Goal: Information Seeking & Learning: Learn about a topic

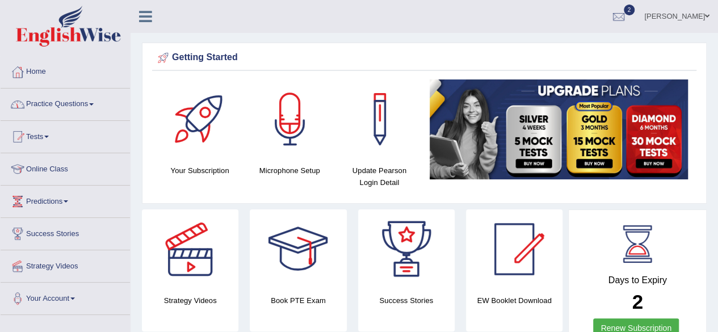
click at [78, 101] on link "Practice Questions" at bounding box center [65, 103] width 129 height 28
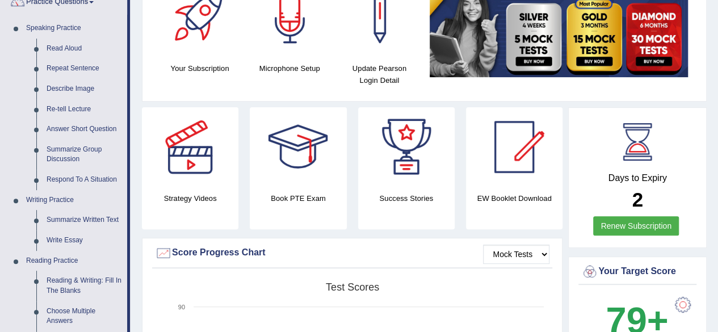
scroll to position [100, 0]
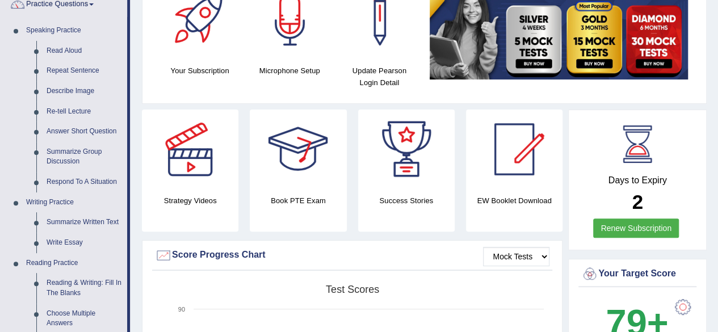
click at [312, 170] on div at bounding box center [297, 149] width 79 height 79
click at [516, 151] on div at bounding box center [514, 149] width 79 height 79
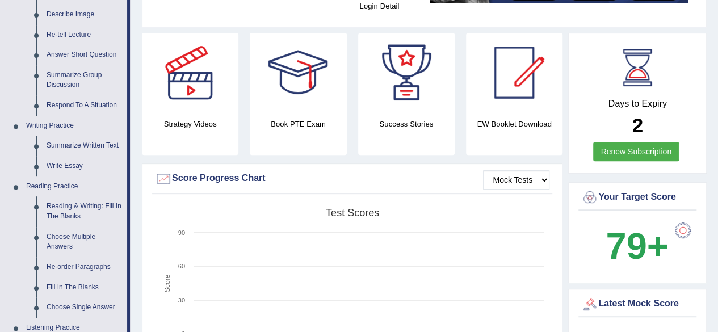
scroll to position [160, 0]
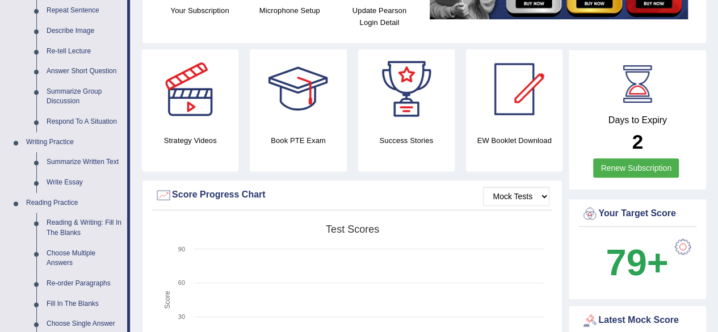
click at [626, 169] on link "Renew Subscription" at bounding box center [636, 167] width 86 height 19
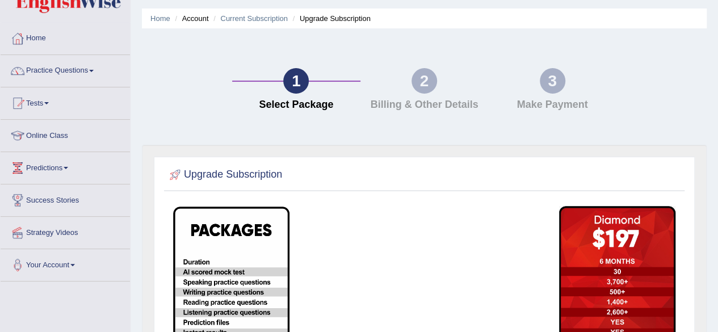
scroll to position [30, 0]
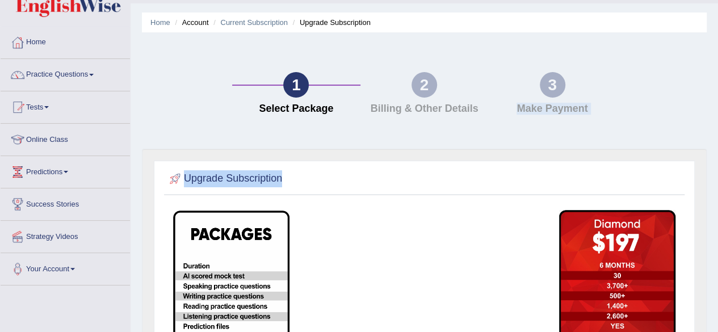
drag, startPoint x: 713, startPoint y: 65, endPoint x: 723, endPoint y: 181, distance: 116.3
click at [718, 181] on html "Toggle navigation Home Practice Questions Speaking Practice Read Aloud Repeat S…" at bounding box center [359, 136] width 718 height 332
click at [653, 84] on div "1 Select Package 2 Billing & Other Details 3 Make Payment" at bounding box center [424, 96] width 576 height 105
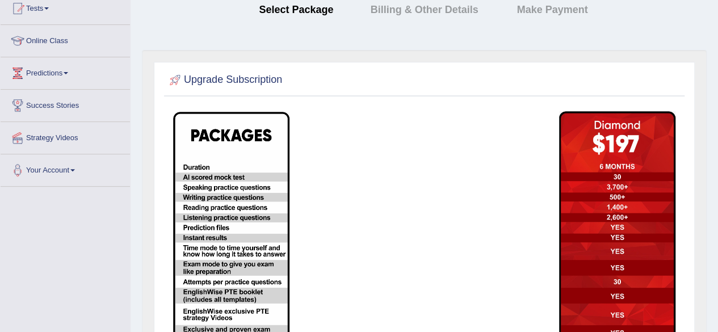
scroll to position [0, 0]
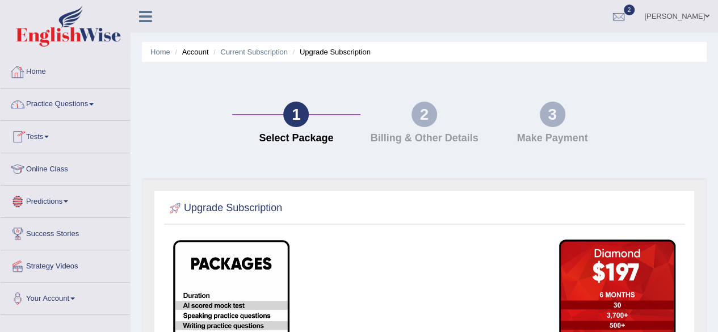
click at [59, 103] on link "Practice Questions" at bounding box center [65, 103] width 129 height 28
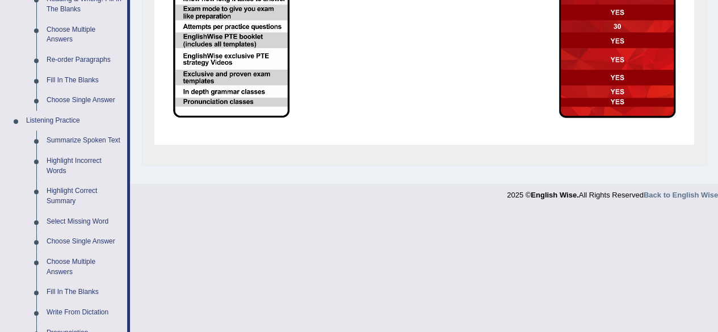
scroll to position [444, 0]
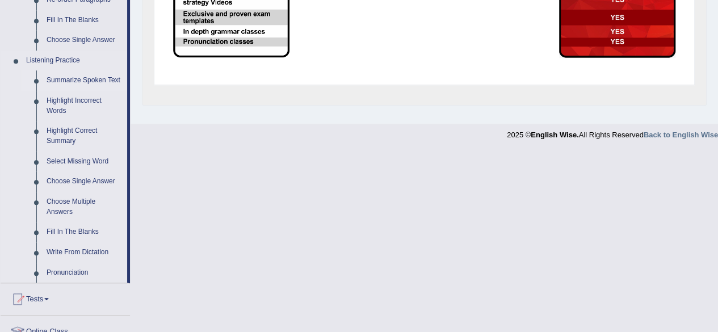
click at [78, 80] on link "Summarize Spoken Text" at bounding box center [84, 80] width 86 height 20
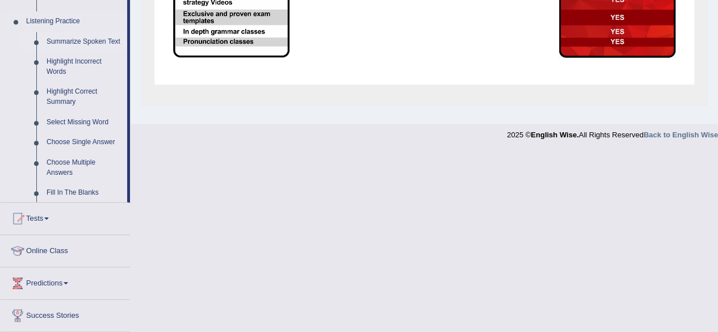
scroll to position [409, 0]
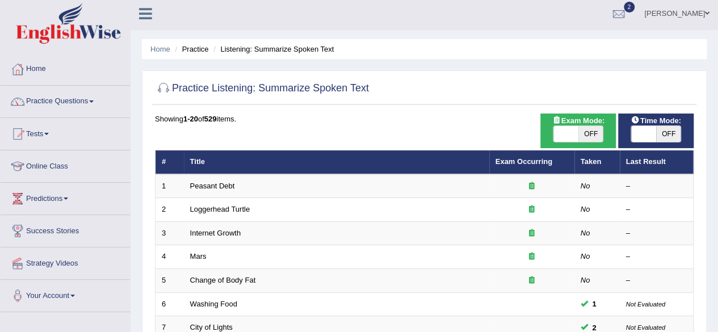
scroll to position [2, 0]
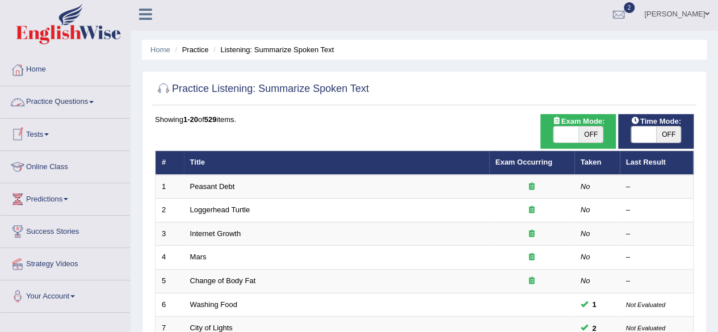
click at [72, 102] on link "Practice Questions" at bounding box center [65, 100] width 129 height 28
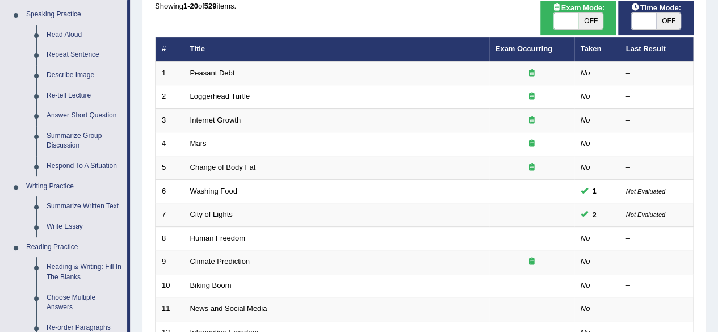
scroll to position [117, 0]
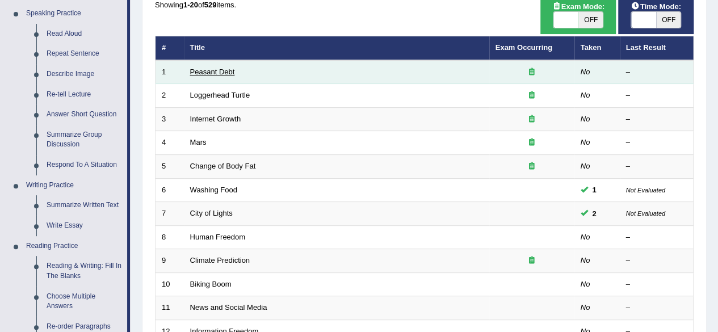
click at [206, 69] on link "Peasant Debt" at bounding box center [212, 72] width 45 height 9
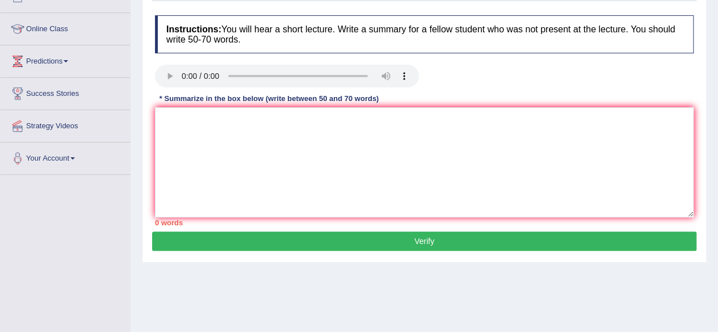
scroll to position [135, 0]
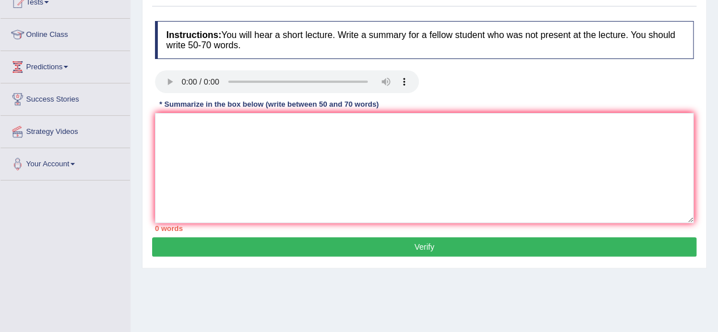
click at [718, 138] on html "Toggle navigation Home Practice Questions Speaking Practice Read Aloud Repeat S…" at bounding box center [359, 31] width 718 height 332
click at [254, 176] on textarea at bounding box center [424, 168] width 539 height 110
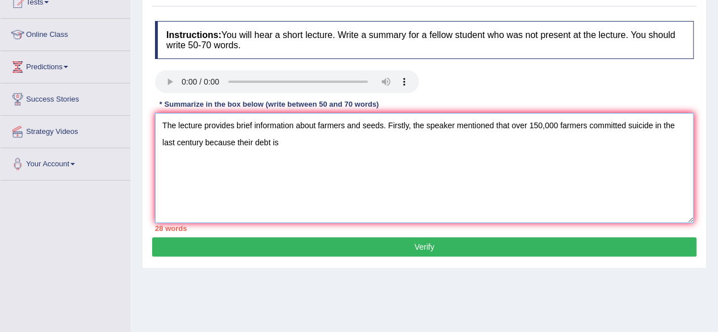
click at [205, 140] on textarea "The lecture provides brief information about farmers and seeds. Firstly, the sp…" at bounding box center [424, 168] width 539 height 110
click at [246, 143] on textarea "The lecture provides brief information about farmers and seeds. Firstly, the sp…" at bounding box center [424, 168] width 539 height 110
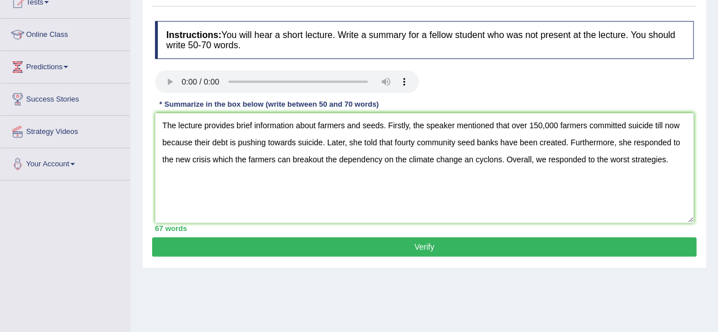
drag, startPoint x: 707, startPoint y: 115, endPoint x: 726, endPoint y: 154, distance: 42.9
click at [718, 154] on html "Toggle navigation Home Practice Questions Speaking Practice Read Aloud Repeat S…" at bounding box center [359, 31] width 718 height 332
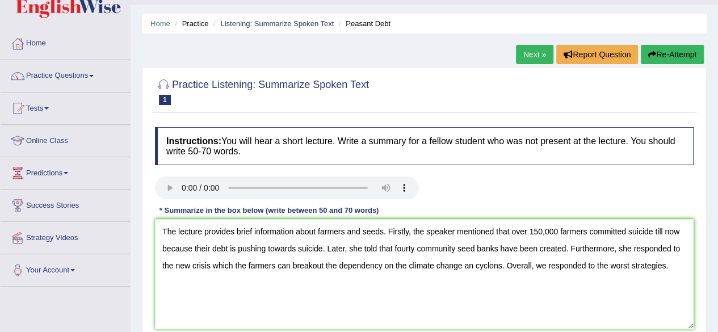
scroll to position [58, 0]
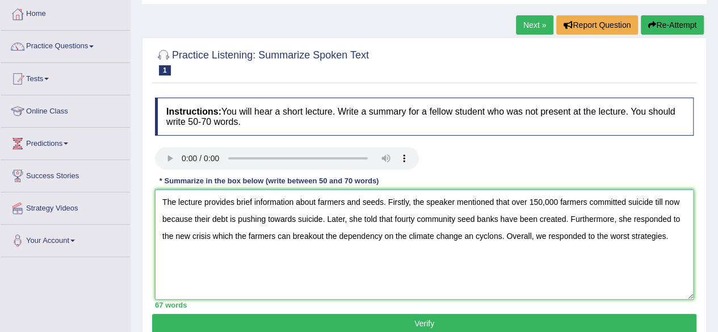
click at [472, 237] on textarea "The lecture provides brief information about farmers and seeds. Firstly, the sp…" at bounding box center [424, 245] width 539 height 110
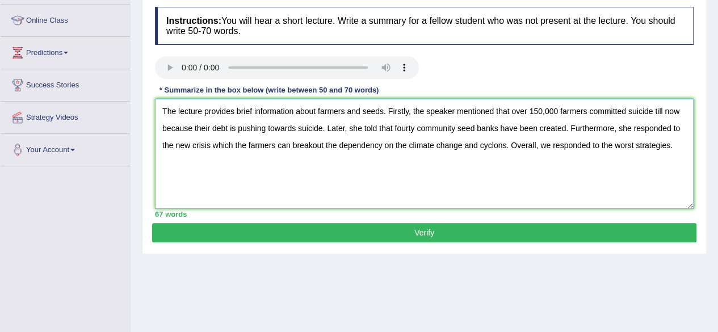
scroll to position [156, 0]
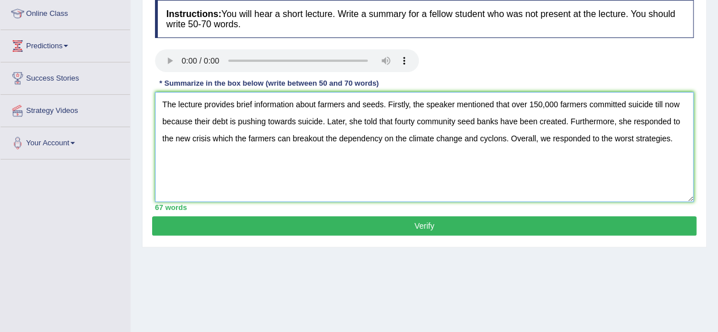
type textarea "The lecture provides brief information about farmers and seeds. Firstly, the sp…"
click at [398, 223] on button "Verify" at bounding box center [424, 225] width 544 height 19
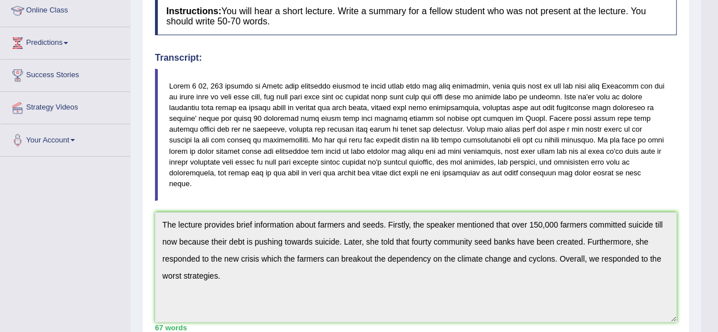
scroll to position [161, 0]
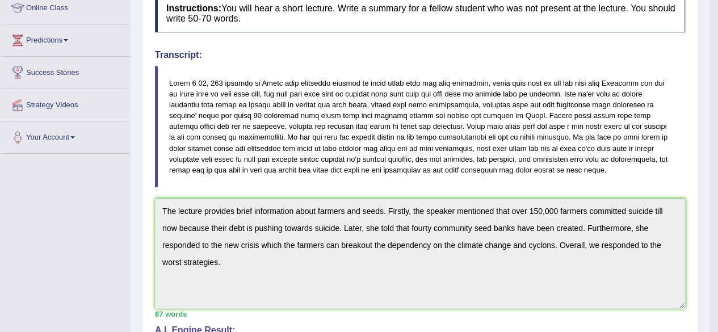
drag, startPoint x: 726, startPoint y: 140, endPoint x: 726, endPoint y: 218, distance: 77.8
click at [718, 171] on html "Toggle navigation Home Practice Questions Speaking Practice Read Aloud Repeat S…" at bounding box center [359, 5] width 718 height 332
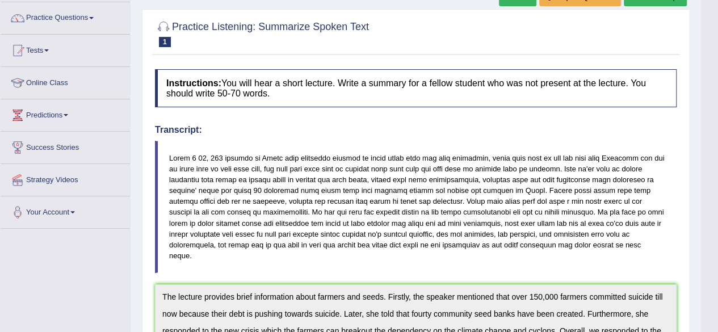
scroll to position [0, 0]
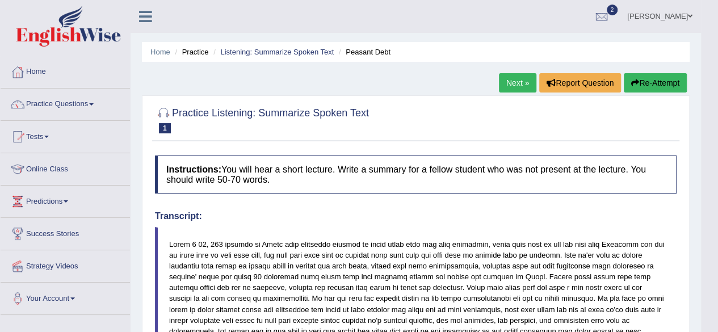
click at [659, 76] on button "Re-Attempt" at bounding box center [655, 82] width 63 height 19
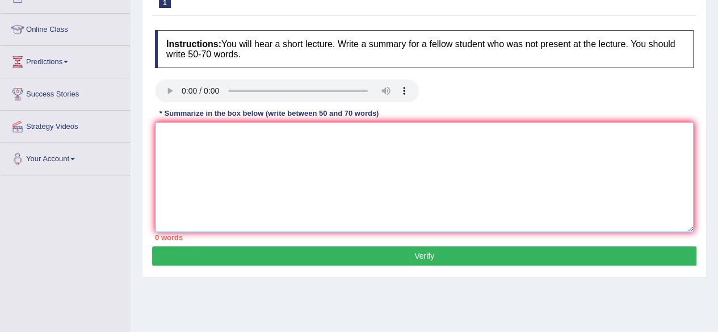
click at [336, 130] on textarea at bounding box center [424, 177] width 539 height 110
paste textarea "The lecture provides brief information about farmers and seeds. Firstly, the sp…"
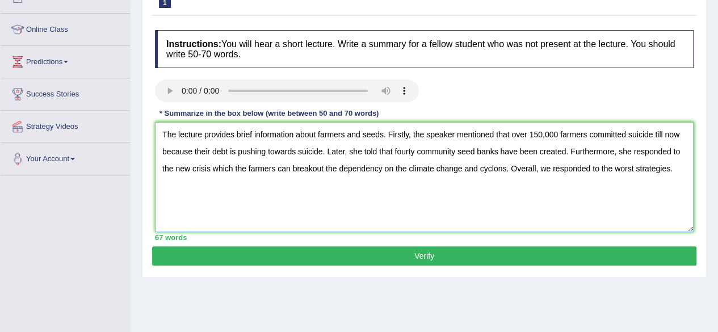
click at [419, 150] on textarea "The lecture provides brief information about farmers and seeds. Firstly, the sp…" at bounding box center [424, 177] width 539 height 110
click at [413, 150] on textarea "The lecture provides brief information about farmers and seeds. Firstly, the sp…" at bounding box center [424, 177] width 539 height 110
click at [493, 170] on textarea "The lecture provides brief information about farmers and seeds. Firstly, the sp…" at bounding box center [424, 177] width 539 height 110
type textarea "The lecture provides brief information about farmers and seeds. Firstly, the sp…"
click at [461, 257] on button "Verify" at bounding box center [424, 255] width 544 height 19
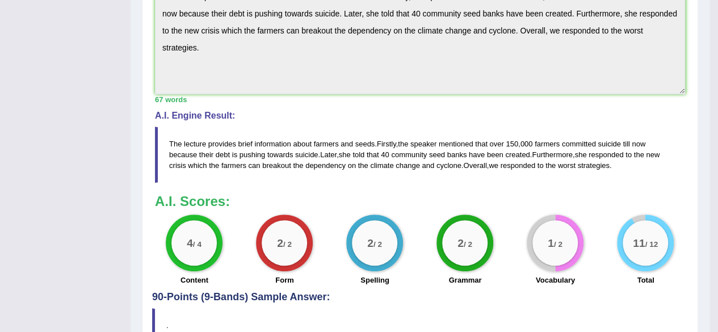
drag, startPoint x: 726, startPoint y: 133, endPoint x: 726, endPoint y: 342, distance: 209.5
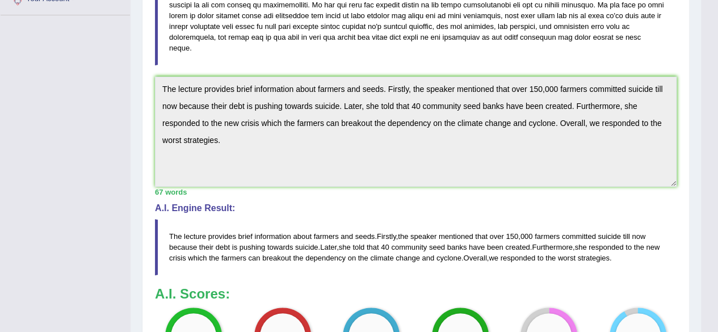
scroll to position [455, 0]
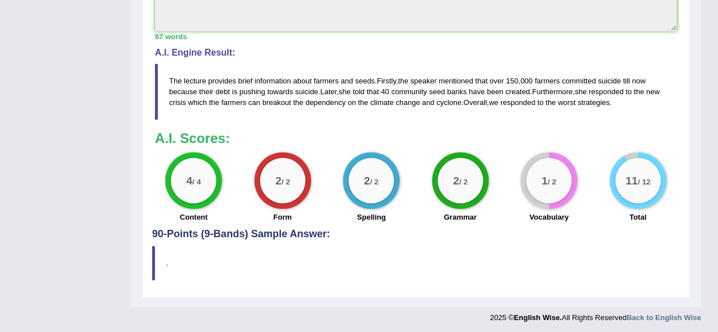
click at [558, 177] on div "1 / 2" at bounding box center [548, 180] width 45 height 45
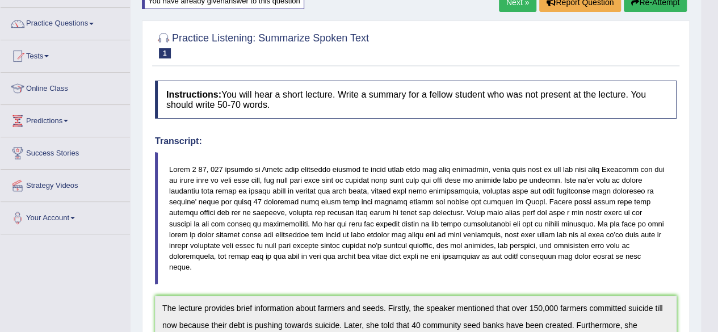
scroll to position [0, 0]
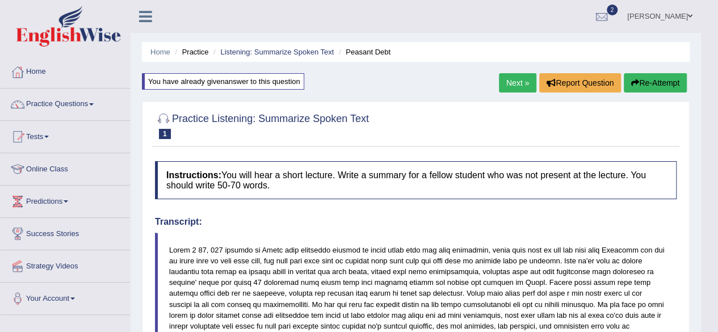
click at [504, 89] on link "Next »" at bounding box center [517, 82] width 37 height 19
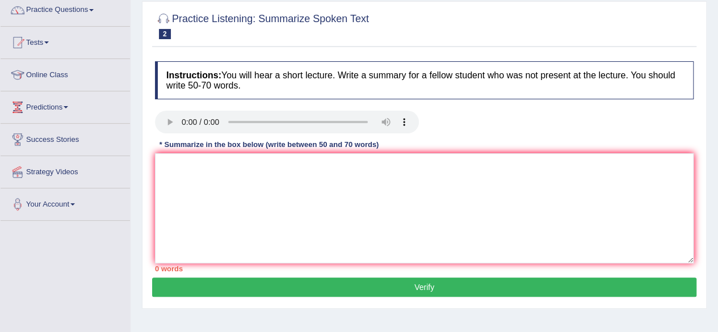
scroll to position [95, 0]
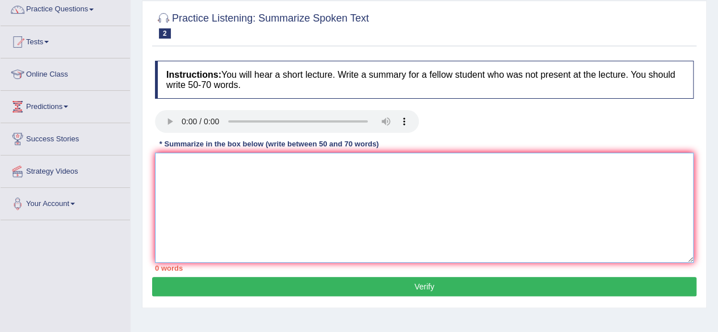
click at [326, 154] on textarea at bounding box center [424, 208] width 539 height 110
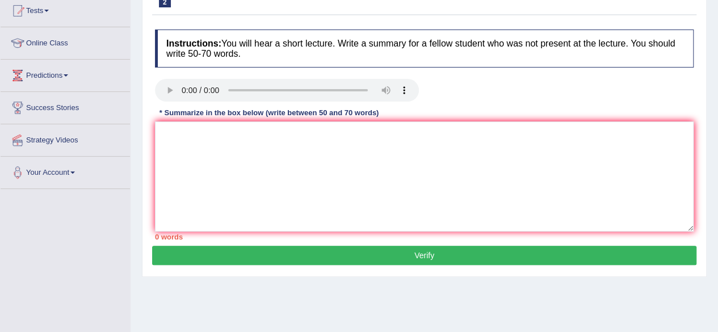
scroll to position [131, 0]
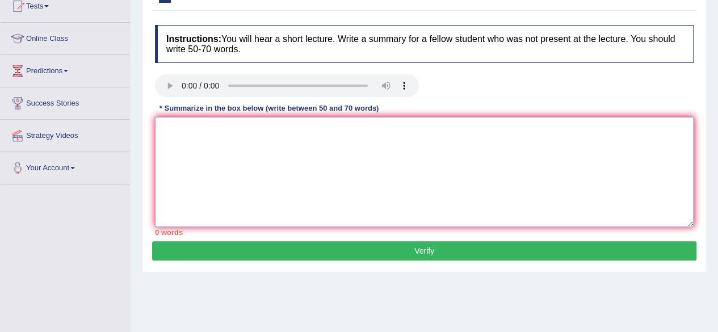
click at [233, 156] on textarea at bounding box center [424, 172] width 539 height 110
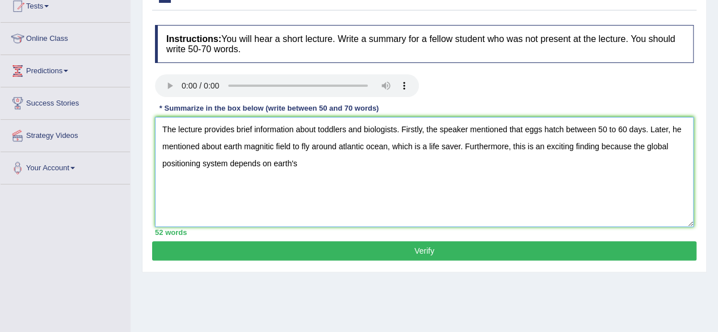
click at [242, 145] on textarea "The lecture provides brief information about toddlers and biologists. Firstly, …" at bounding box center [424, 172] width 539 height 110
click at [302, 169] on textarea "The lecture provides brief information about toddlers and biologists. Firstly, …" at bounding box center [424, 172] width 539 height 110
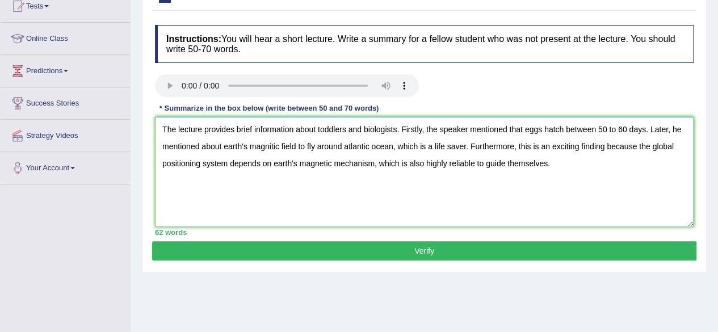
click at [278, 145] on textarea "The lecture provides brief information about toddlers and biologists. Firstly, …" at bounding box center [424, 172] width 539 height 110
type textarea "The lecture provides brief information about toddlers and biologists. Firstly, …"
click at [386, 242] on button "Verify" at bounding box center [424, 250] width 544 height 19
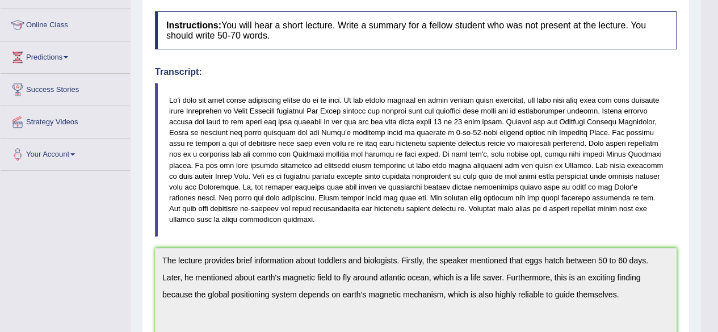
scroll to position [338, 0]
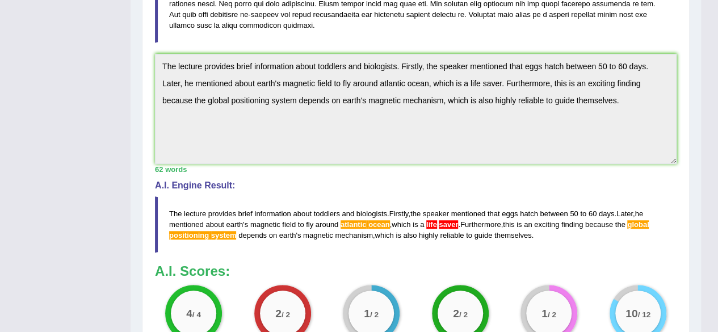
drag, startPoint x: 722, startPoint y: 166, endPoint x: 715, endPoint y: 359, distance: 193.2
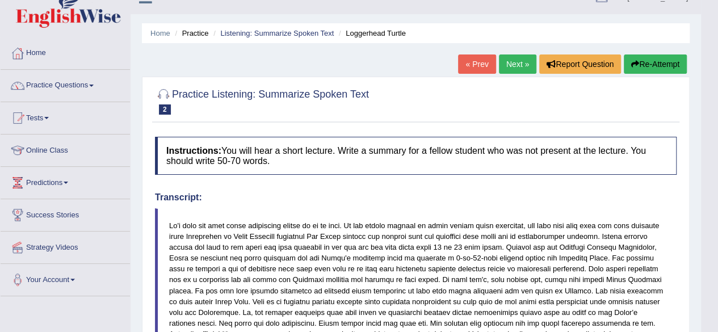
scroll to position [3, 0]
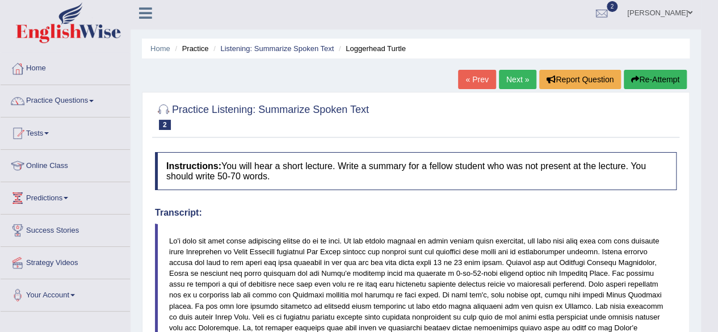
click at [510, 73] on link "Next »" at bounding box center [517, 79] width 37 height 19
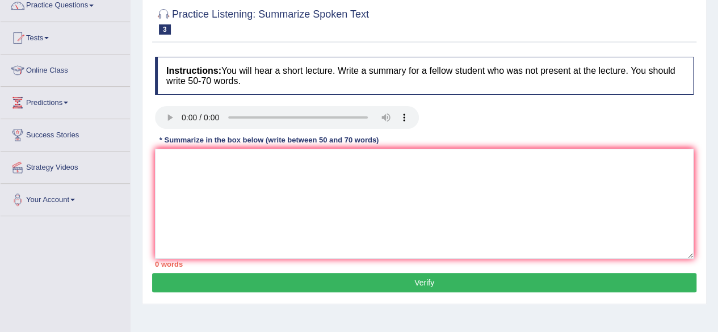
scroll to position [127, 0]
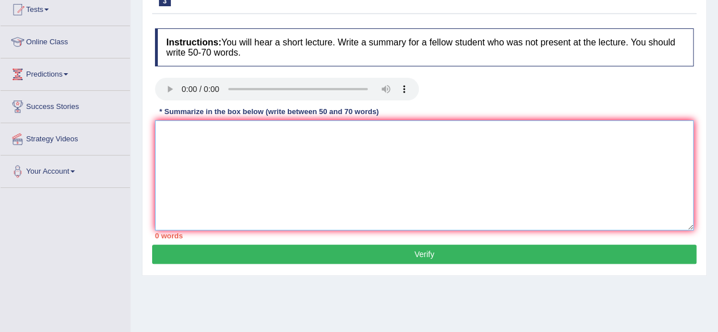
click at [304, 167] on textarea at bounding box center [424, 175] width 539 height 110
click at [233, 157] on textarea at bounding box center [424, 175] width 539 height 110
type textarea "T"
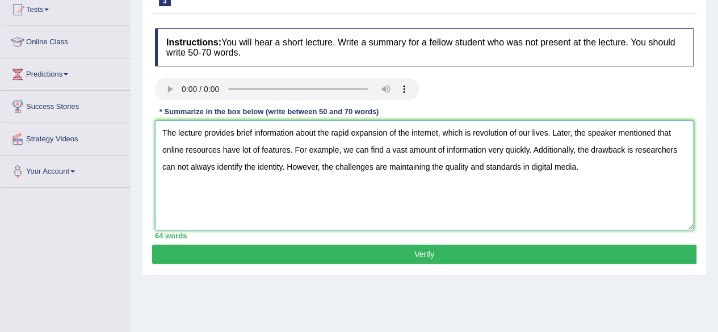
type textarea "The lecture provides brief information about the rapid expansion of the interne…"
click at [437, 251] on button "Verify" at bounding box center [424, 254] width 544 height 19
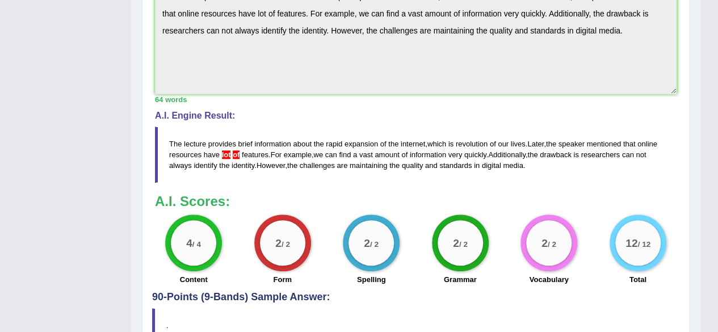
scroll to position [0, 0]
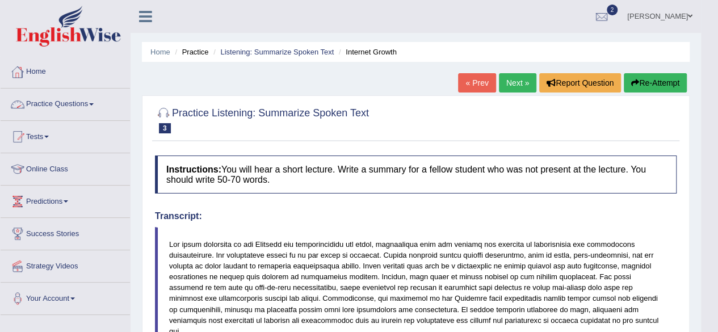
click at [66, 104] on link "Practice Questions" at bounding box center [65, 103] width 129 height 28
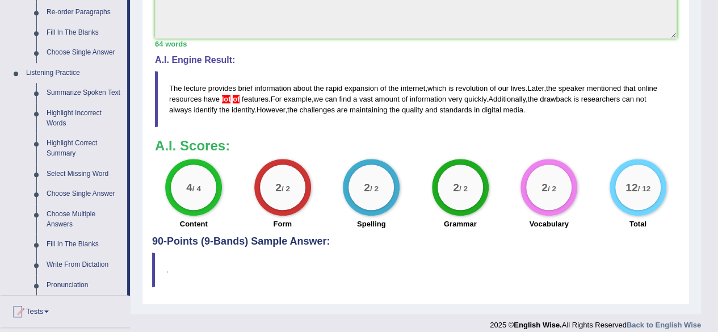
scroll to position [427, 0]
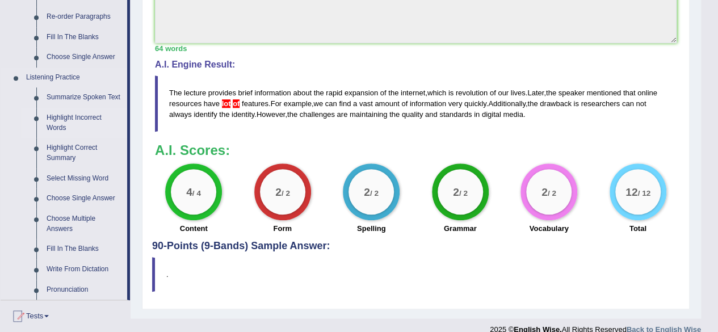
click at [59, 124] on link "Highlight Incorrect Words" at bounding box center [84, 123] width 86 height 30
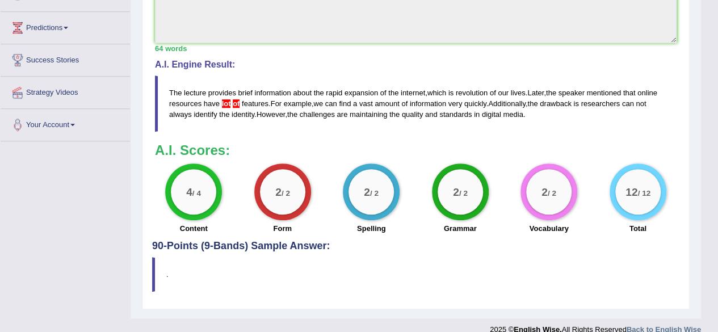
scroll to position [283, 0]
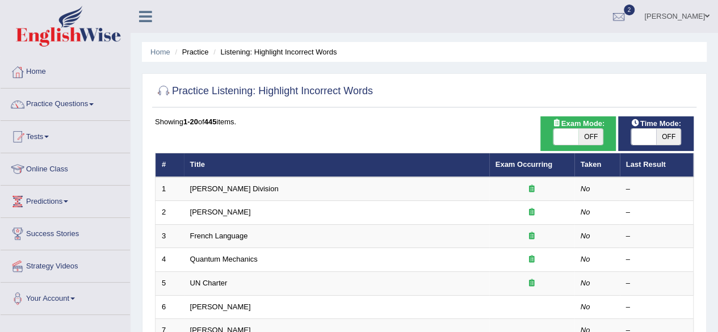
click at [668, 135] on span "OFF" at bounding box center [668, 137] width 25 height 16
checkbox input "true"
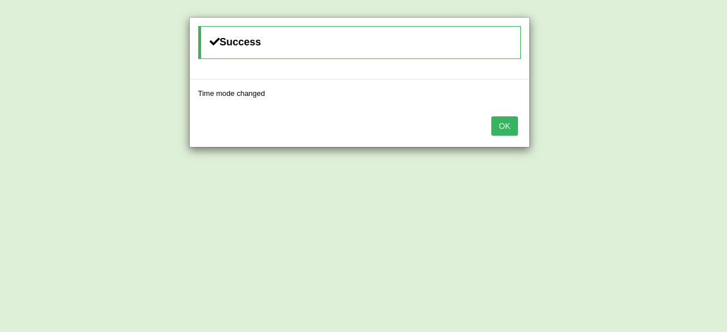
click at [513, 128] on button "OK" at bounding box center [504, 125] width 26 height 19
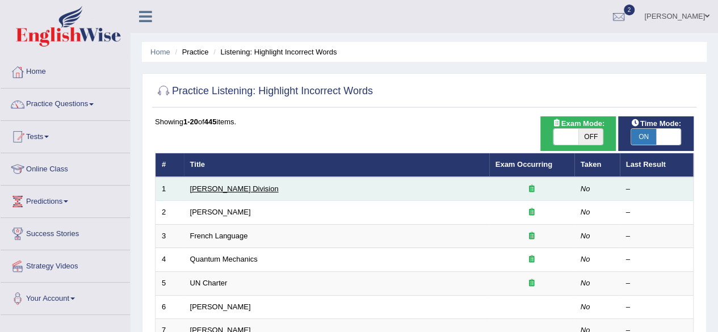
click at [199, 187] on link "[PERSON_NAME] Division" at bounding box center [234, 189] width 89 height 9
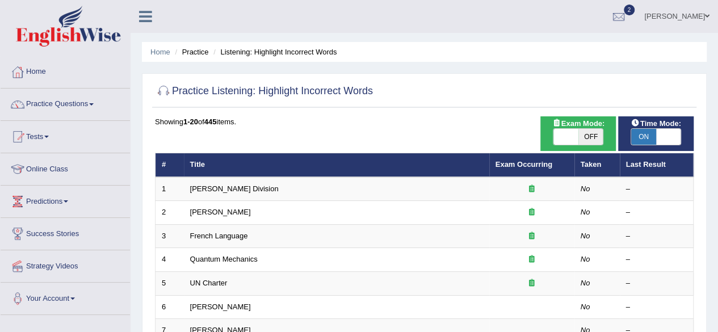
click at [586, 132] on span "OFF" at bounding box center [591, 137] width 25 height 16
checkbox input "true"
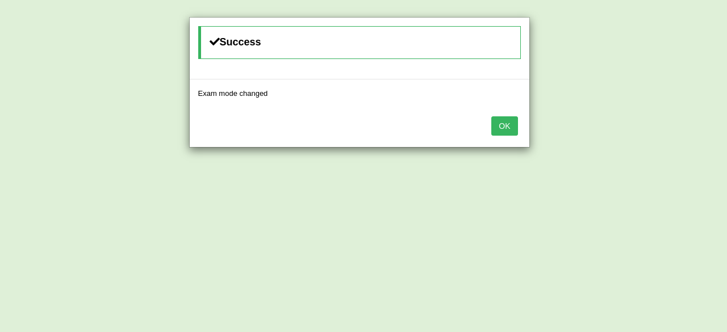
click at [514, 124] on button "OK" at bounding box center [504, 125] width 26 height 19
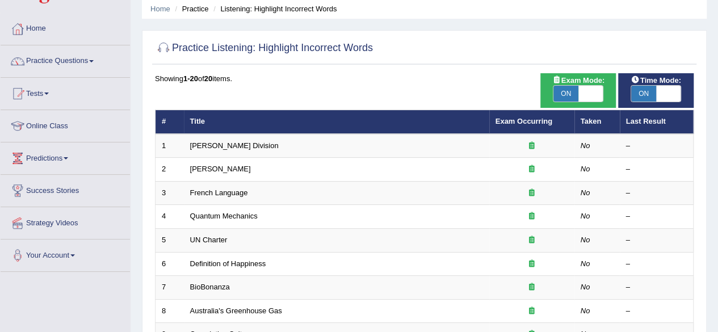
scroll to position [59, 0]
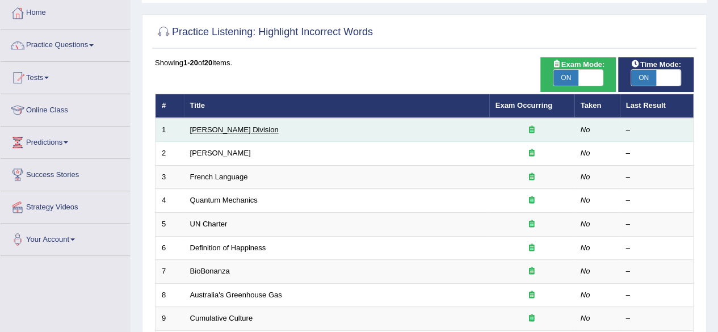
click at [207, 125] on link "[PERSON_NAME] Division" at bounding box center [234, 129] width 89 height 9
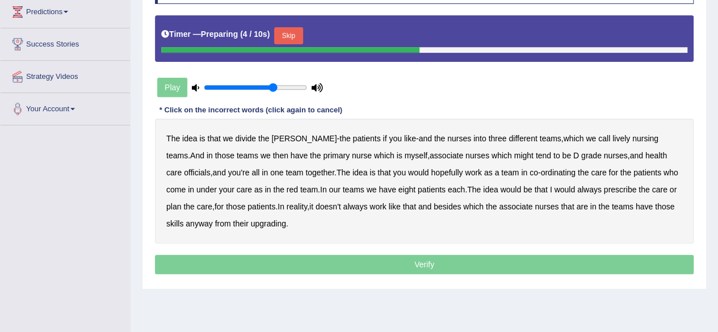
scroll to position [191, 0]
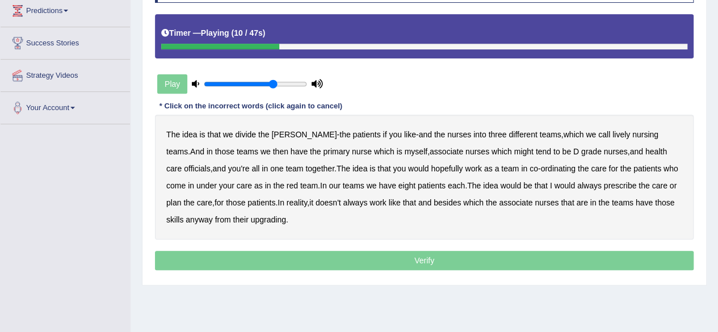
click at [613, 132] on b "lively" at bounding box center [622, 134] width 18 height 9
click at [514, 153] on b "might" at bounding box center [523, 151] width 19 height 9
click at [210, 164] on b "officials" at bounding box center [197, 168] width 26 height 9
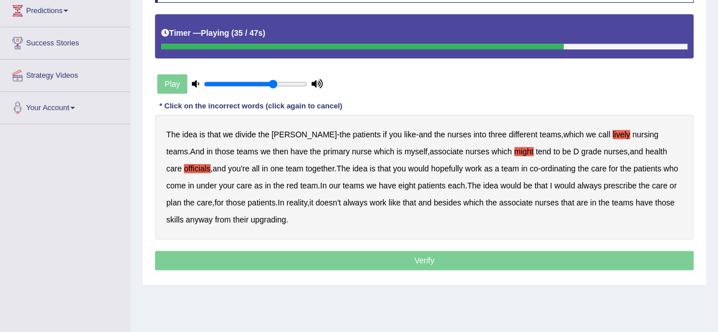
click at [577, 184] on b "always" at bounding box center [589, 185] width 24 height 9
click at [255, 217] on b "upgrading" at bounding box center [268, 219] width 35 height 9
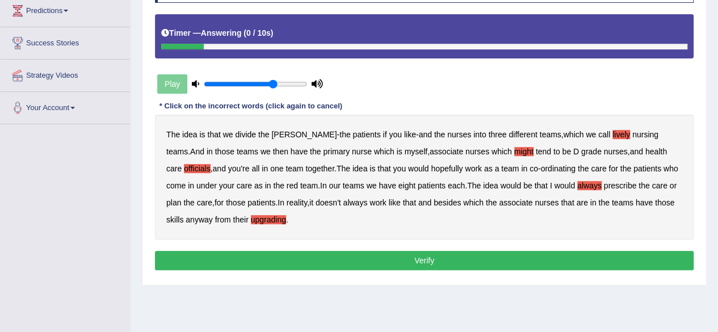
click at [366, 263] on button "Verify" at bounding box center [424, 260] width 539 height 19
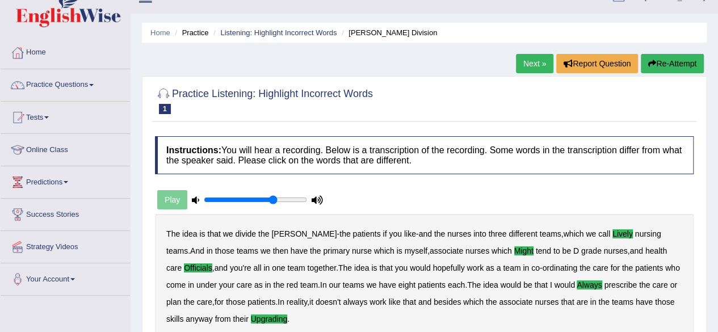
scroll to position [18, 0]
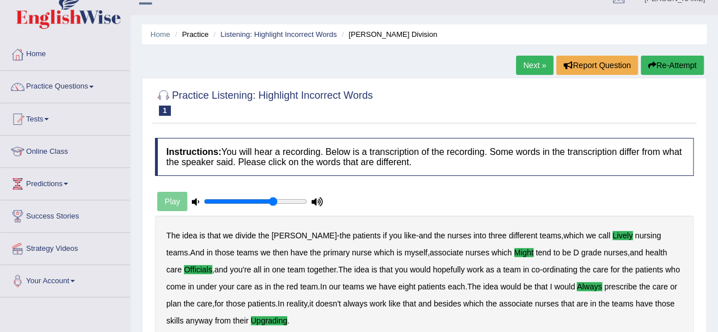
click at [527, 61] on link "Next »" at bounding box center [534, 65] width 37 height 19
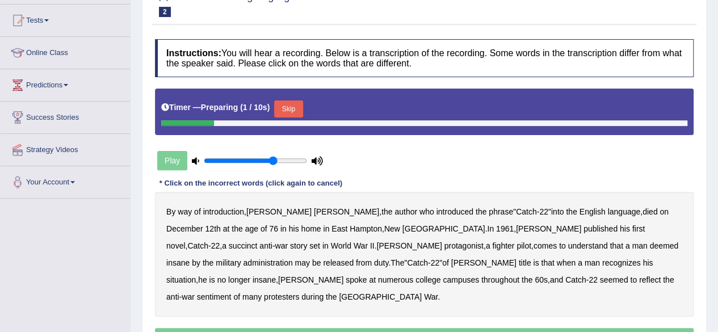
scroll to position [143, 0]
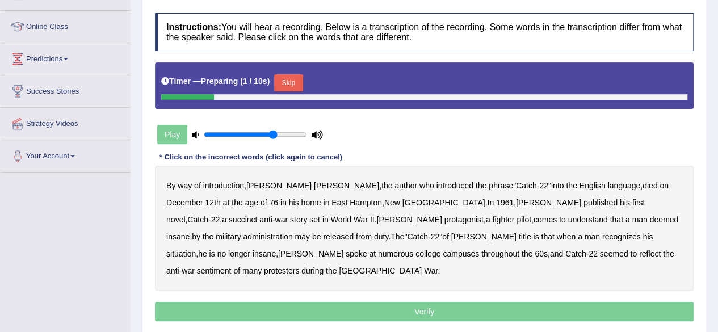
click at [718, 150] on html "Toggle navigation Home Practice Questions Speaking Practice Read Aloud Repeat S…" at bounding box center [359, 23] width 718 height 332
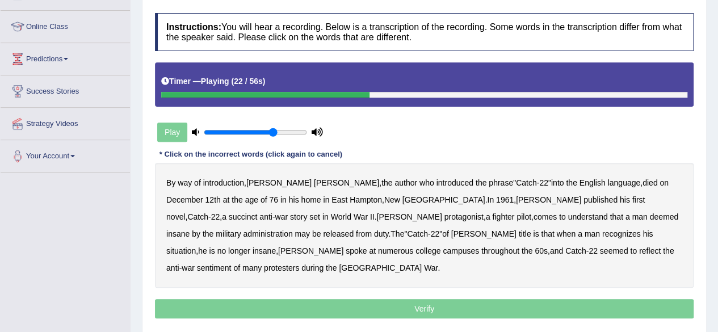
click at [258, 212] on b "succinct" at bounding box center [243, 216] width 29 height 9
click at [292, 229] on b "administration" at bounding box center [267, 233] width 49 height 9
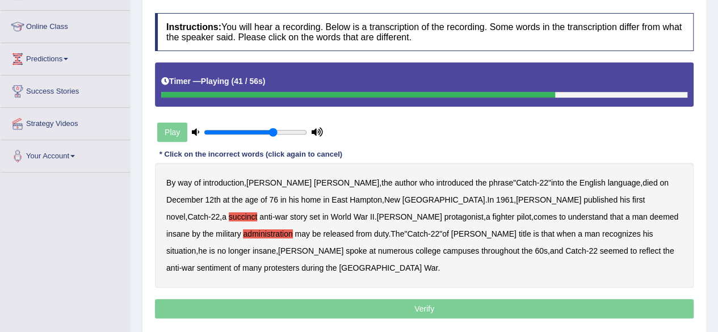
click at [196, 246] on b "situation" at bounding box center [181, 250] width 30 height 9
click at [639, 249] on b "reflect" at bounding box center [650, 250] width 22 height 9
click at [427, 299] on p "Verify" at bounding box center [424, 308] width 539 height 19
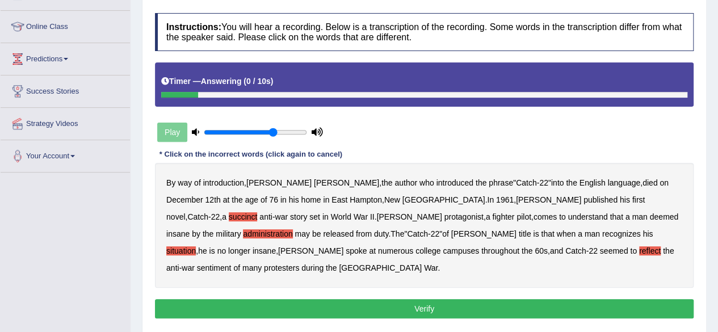
click at [418, 299] on button "Verify" at bounding box center [424, 308] width 539 height 19
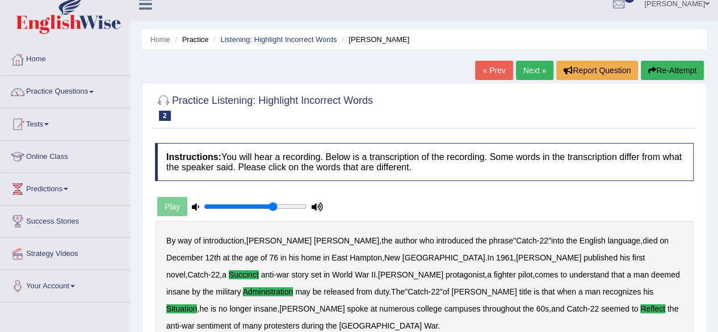
scroll to position [9, 0]
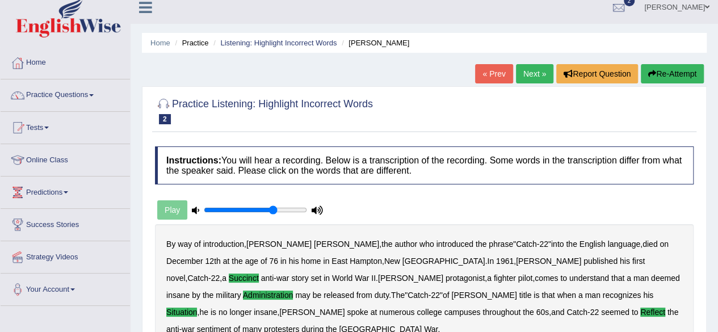
click at [537, 66] on link "Next »" at bounding box center [534, 73] width 37 height 19
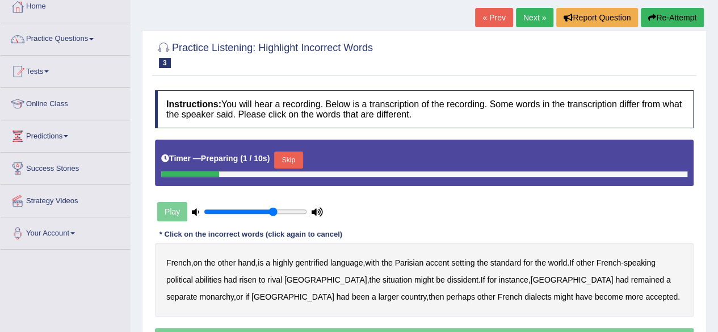
scroll to position [69, 0]
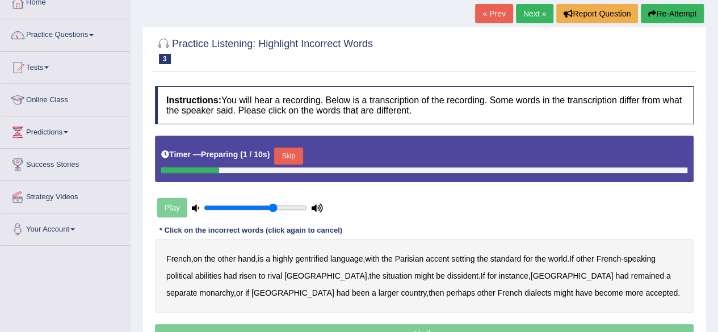
drag, startPoint x: 0, startPoint y: 0, endPoint x: 726, endPoint y: 137, distance: 738.9
click at [718, 137] on html "Toggle navigation Home Practice Questions Speaking Practice Read Aloud Repeat S…" at bounding box center [359, 97] width 718 height 332
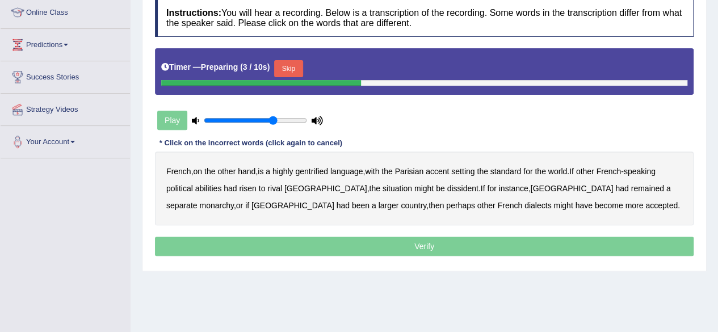
scroll to position [158, 0]
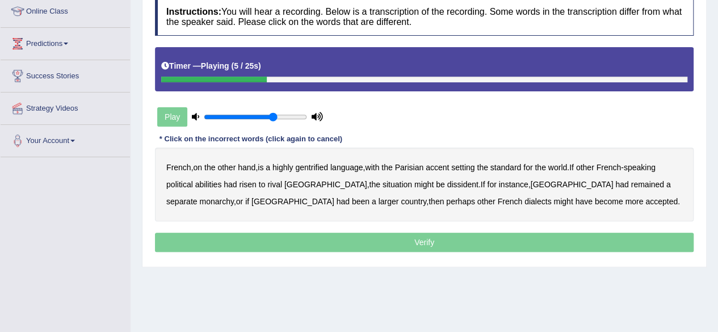
click at [309, 165] on b "gentrified" at bounding box center [311, 167] width 33 height 9
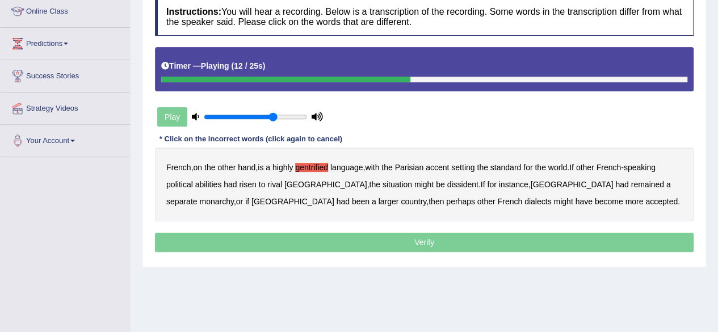
click at [203, 180] on b "abilities" at bounding box center [208, 184] width 27 height 9
click at [447, 183] on b "dissident" at bounding box center [462, 184] width 31 height 9
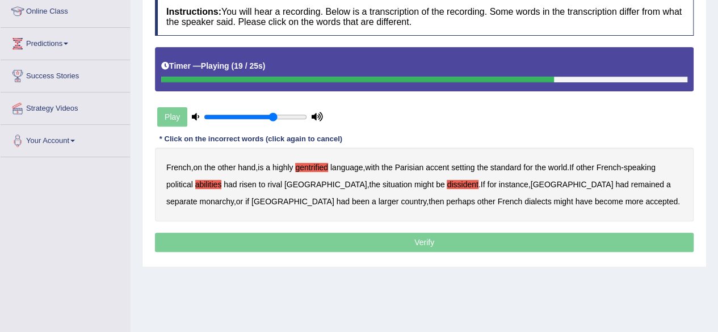
click at [233, 197] on b "monarchy" at bounding box center [216, 201] width 34 height 9
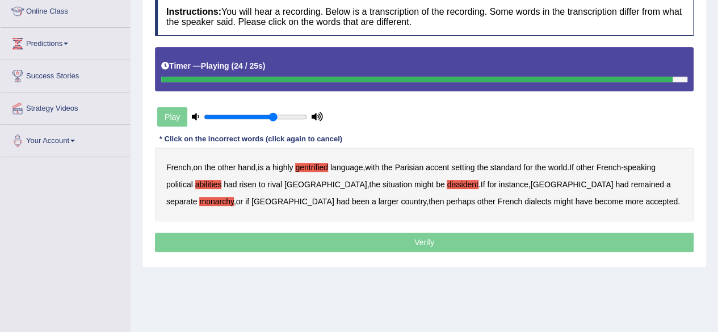
click at [442, 242] on p "Verify" at bounding box center [424, 242] width 539 height 19
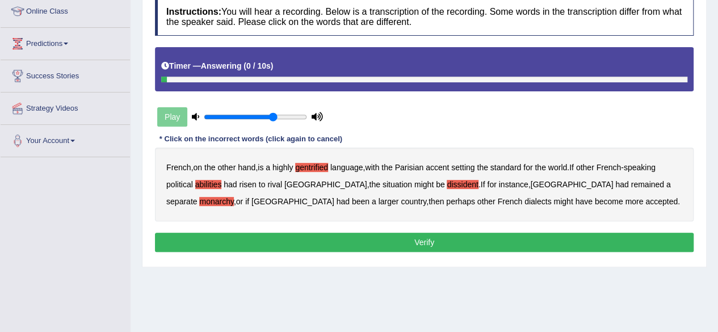
click at [414, 242] on button "Verify" at bounding box center [424, 242] width 539 height 19
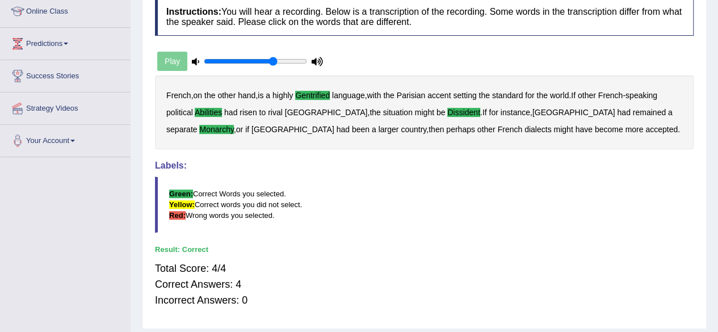
scroll to position [0, 0]
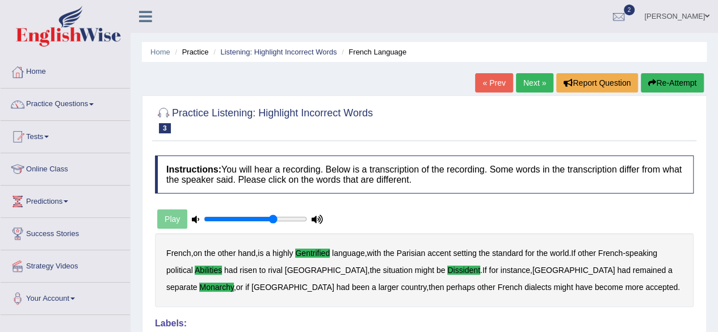
click at [521, 89] on link "Next »" at bounding box center [534, 82] width 37 height 19
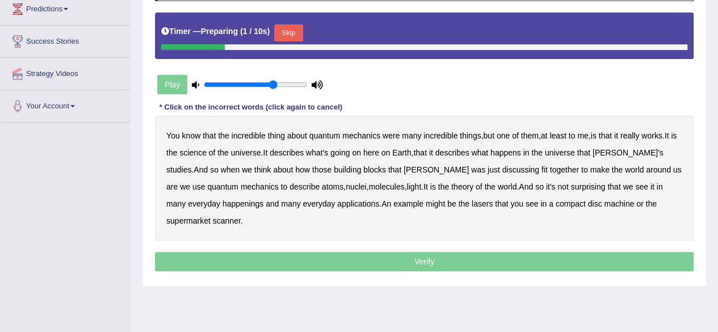
scroll to position [195, 0]
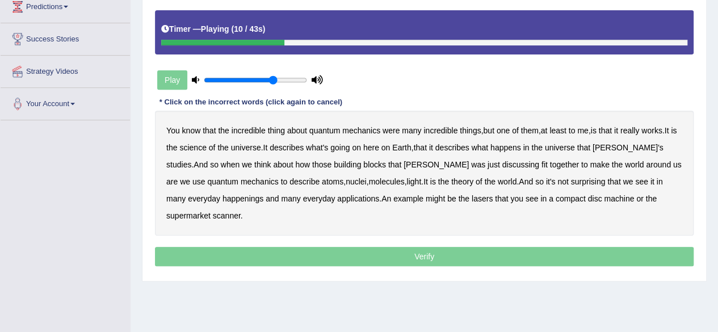
click at [202, 149] on b "science" at bounding box center [192, 147] width 27 height 9
click at [502, 163] on b "discussing" at bounding box center [520, 164] width 37 height 9
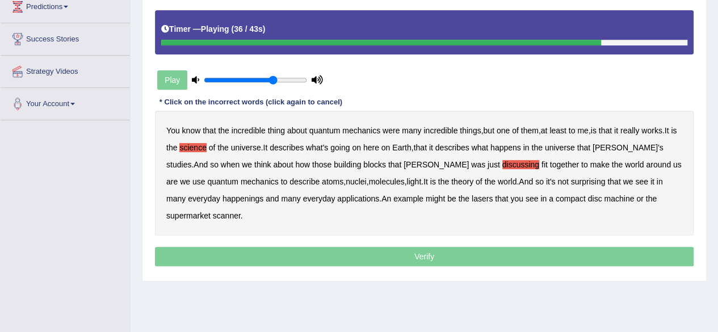
click at [223, 194] on b "happenings" at bounding box center [243, 198] width 41 height 9
click at [604, 195] on b "machine" at bounding box center [619, 198] width 30 height 9
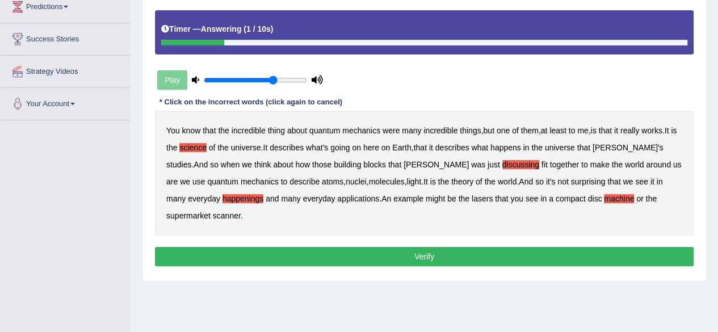
click at [419, 247] on button "Verify" at bounding box center [424, 256] width 539 height 19
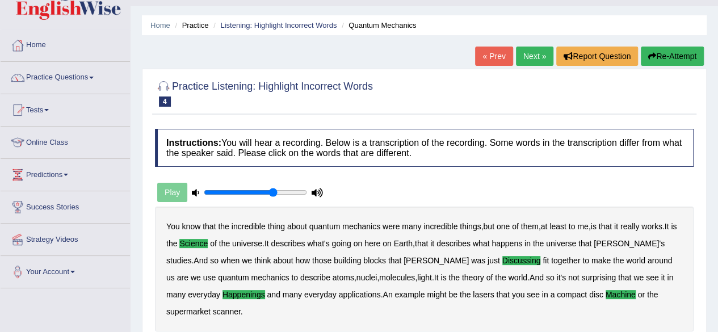
scroll to position [26, 0]
click at [530, 58] on link "Next »" at bounding box center [534, 56] width 37 height 19
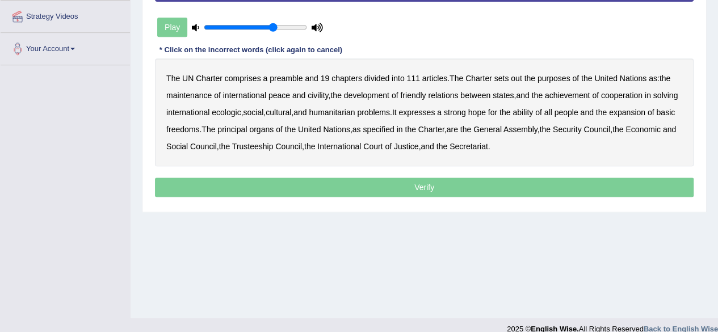
scroll to position [255, 0]
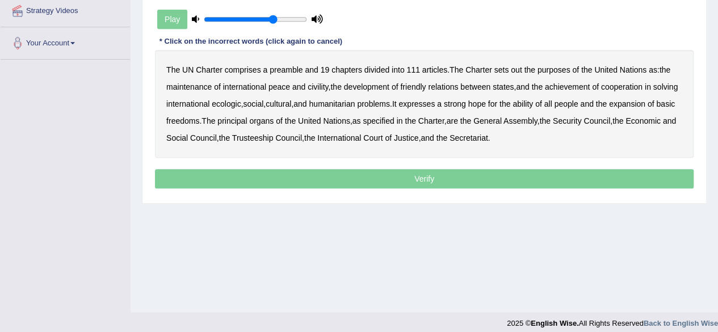
click at [175, 22] on div "Play" at bounding box center [240, 19] width 170 height 28
click at [522, 70] on div "The UN Charter comprises a preamble and 19 chapters divided into 111 articles .…" at bounding box center [424, 104] width 539 height 108
click at [515, 68] on b "out" at bounding box center [516, 69] width 11 height 9
click at [317, 85] on b "civility" at bounding box center [318, 86] width 20 height 9
click at [241, 106] on b "ecologic" at bounding box center [226, 103] width 29 height 9
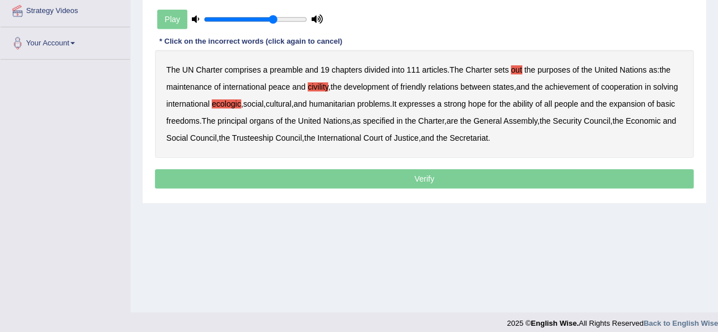
click at [533, 99] on b "ability" at bounding box center [523, 103] width 20 height 9
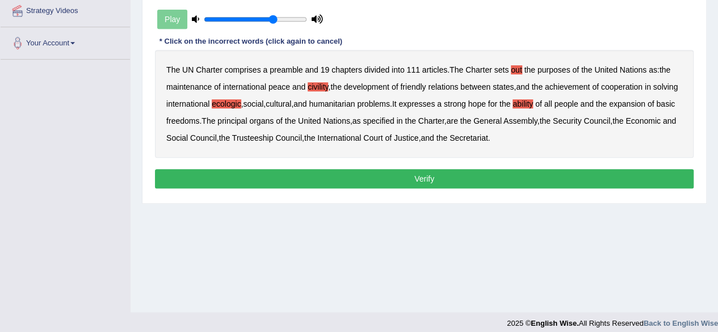
click at [416, 178] on button "Verify" at bounding box center [424, 178] width 539 height 19
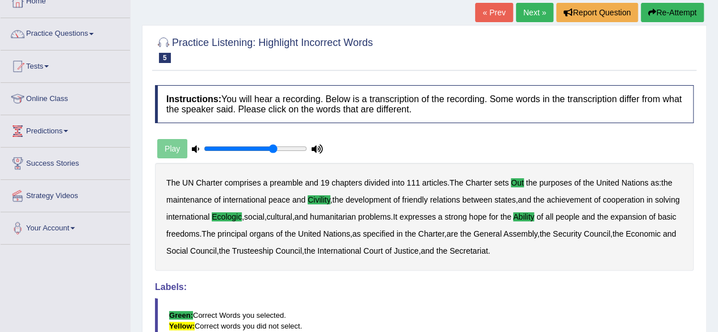
scroll to position [68, 0]
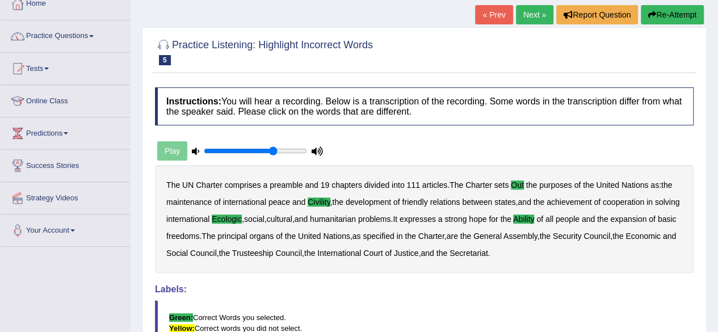
click at [534, 13] on link "Next »" at bounding box center [534, 14] width 37 height 19
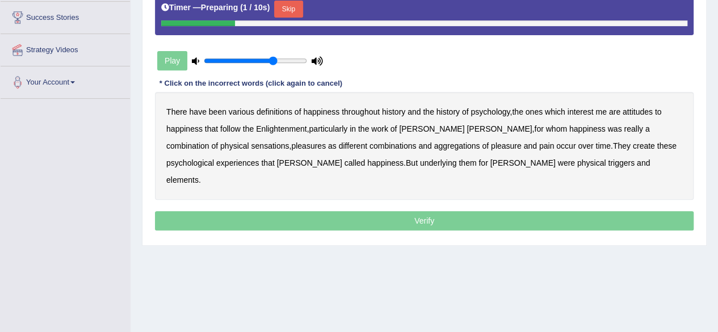
scroll to position [238, 0]
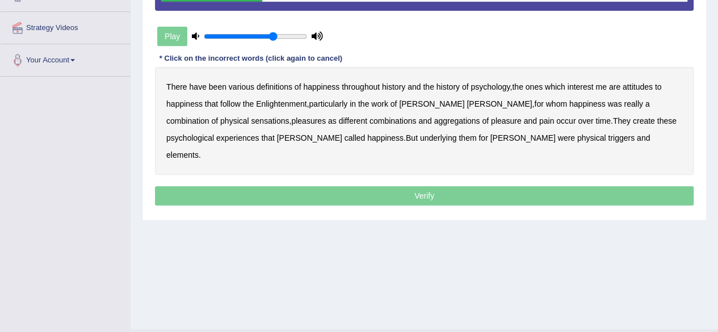
click at [494, 86] on b "psychology" at bounding box center [490, 86] width 39 height 9
click at [640, 82] on b "attitudes" at bounding box center [638, 86] width 30 height 9
click at [251, 119] on b "sensations" at bounding box center [270, 120] width 38 height 9
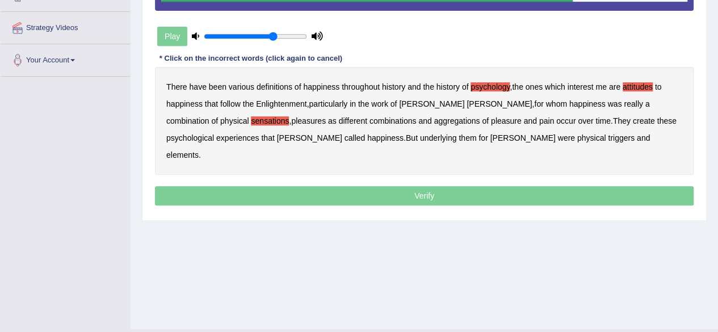
click at [633, 117] on b "create" at bounding box center [644, 120] width 22 height 9
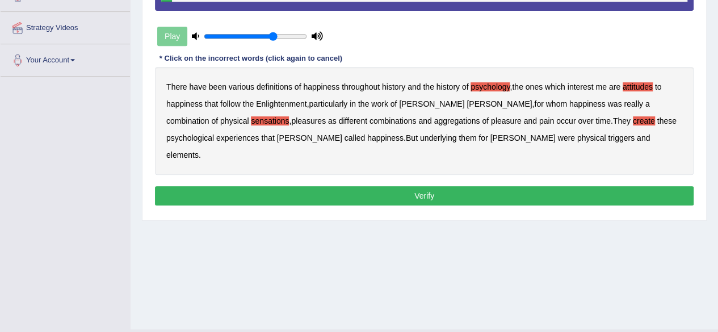
click at [199, 150] on b "elements" at bounding box center [182, 154] width 32 height 9
click at [417, 186] on button "Verify" at bounding box center [424, 195] width 539 height 19
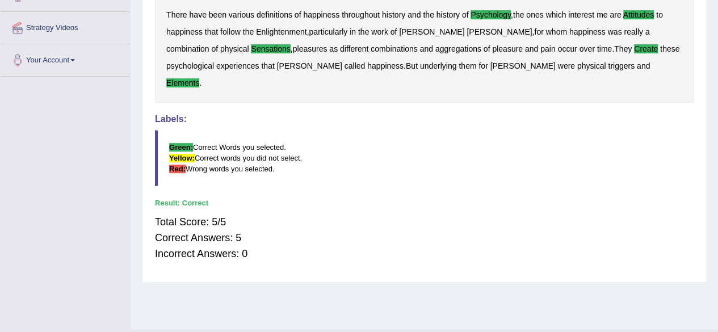
scroll to position [0, 0]
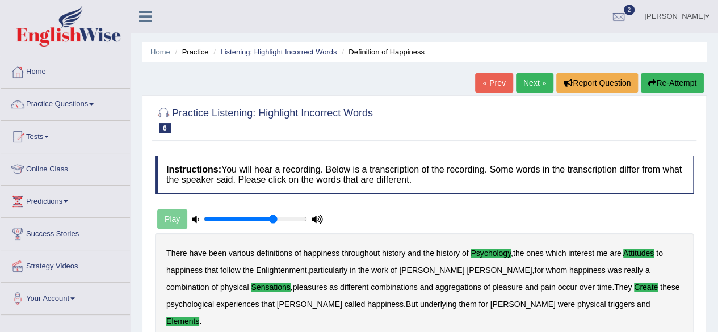
click at [525, 85] on link "Next »" at bounding box center [534, 82] width 37 height 19
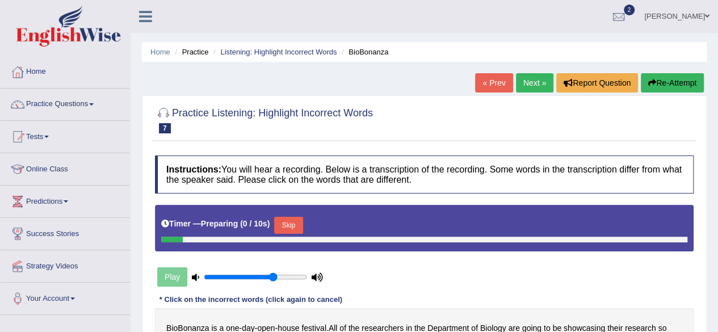
scroll to position [85, 0]
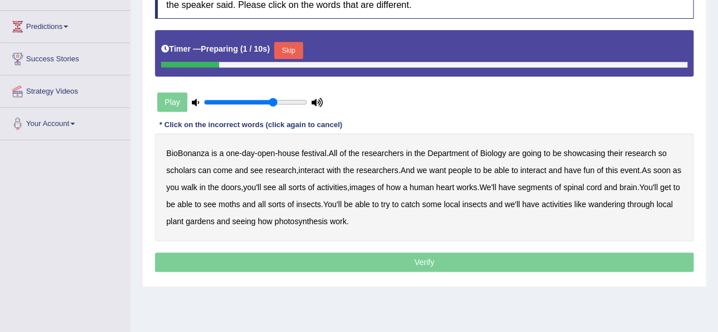
drag, startPoint x: 0, startPoint y: 0, endPoint x: 726, endPoint y: 178, distance: 747.6
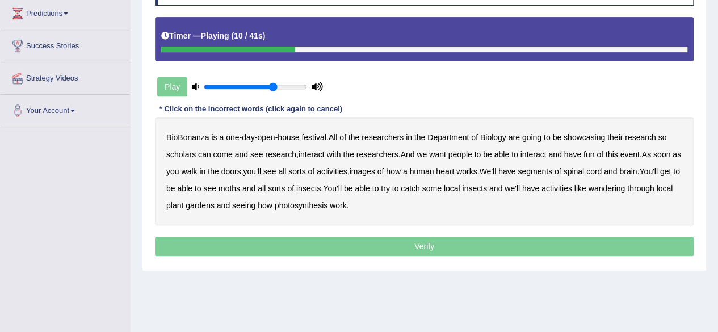
click at [181, 150] on b "scholars" at bounding box center [181, 154] width 30 height 9
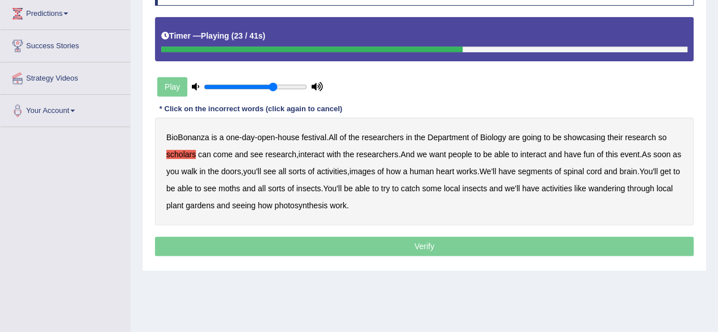
click at [375, 169] on b "images" at bounding box center [363, 171] width 26 height 9
click at [552, 169] on b "segments" at bounding box center [535, 171] width 35 height 9
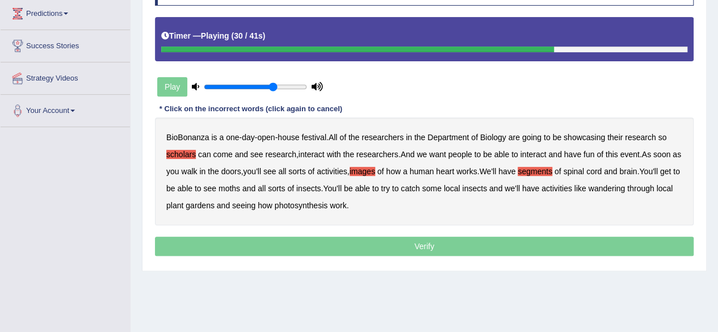
click at [240, 186] on b "moths" at bounding box center [230, 188] width 22 height 9
click at [626, 186] on b "wandering" at bounding box center [607, 188] width 37 height 9
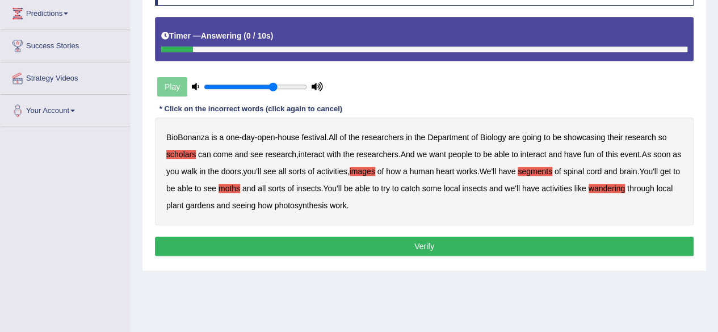
click at [399, 244] on button "Verify" at bounding box center [424, 246] width 539 height 19
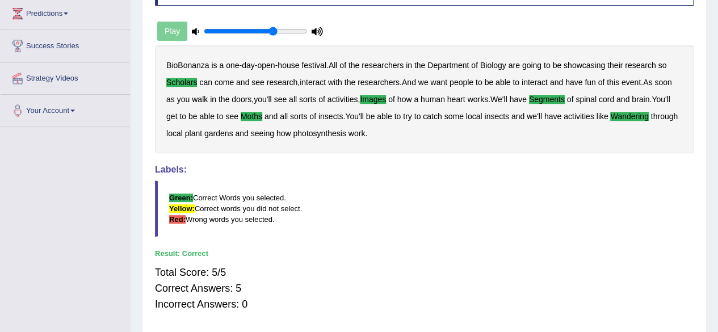
scroll to position [0, 0]
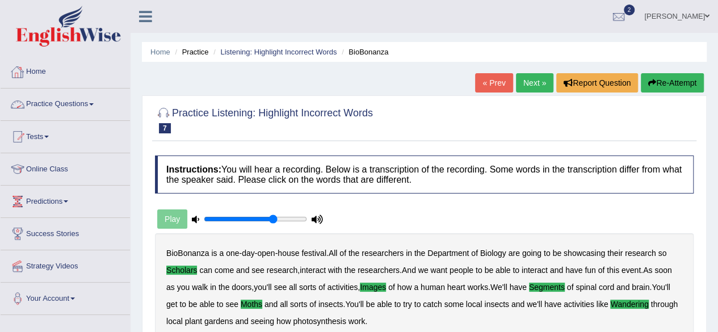
click at [80, 106] on link "Practice Questions" at bounding box center [65, 103] width 129 height 28
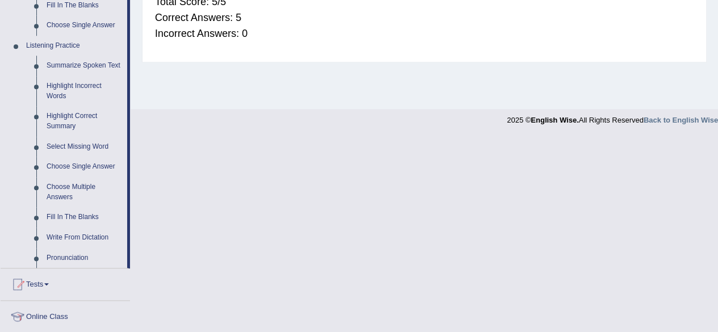
scroll to position [453, 0]
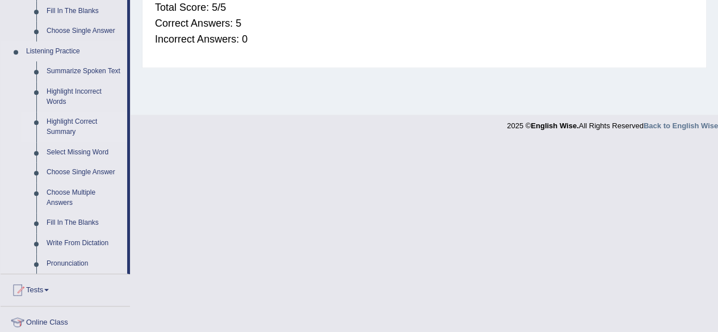
click at [85, 127] on link "Highlight Correct Summary" at bounding box center [84, 127] width 86 height 30
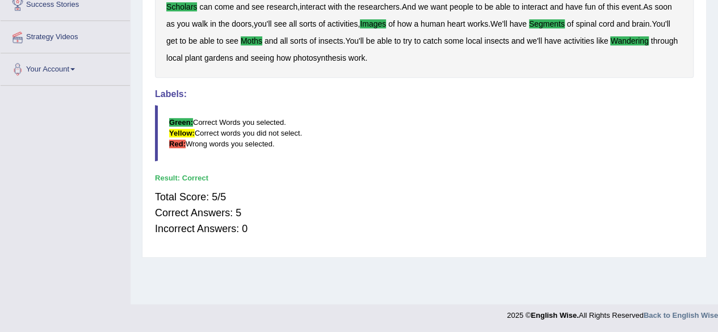
scroll to position [128, 0]
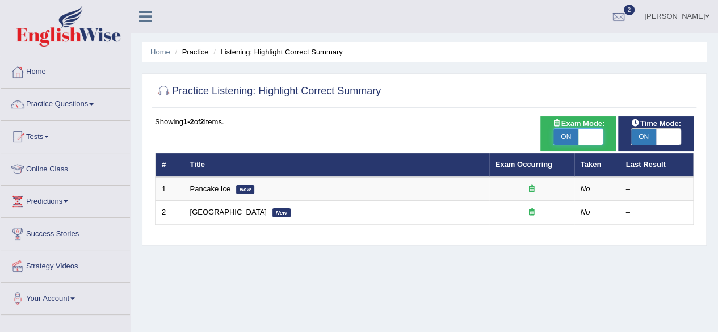
click at [585, 139] on span at bounding box center [591, 137] width 25 height 16
checkbox input "false"
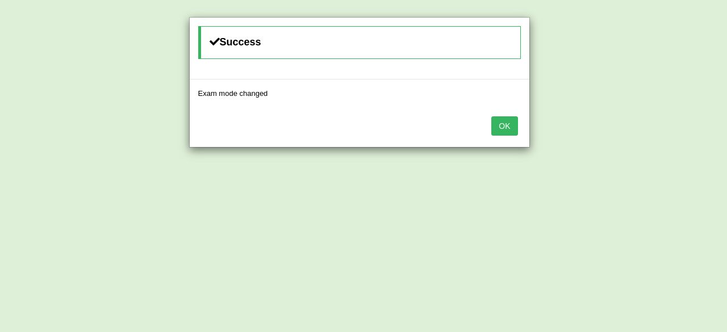
click at [508, 124] on button "OK" at bounding box center [504, 125] width 26 height 19
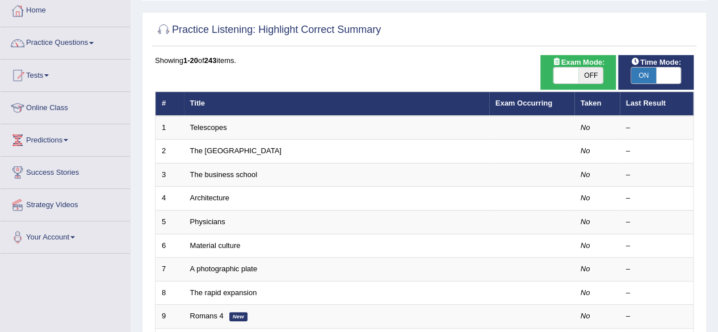
scroll to position [65, 0]
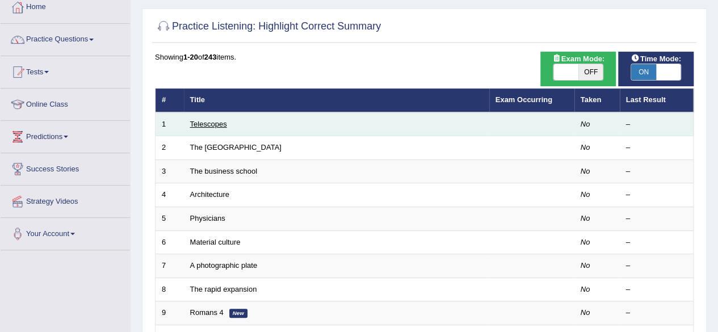
click at [213, 123] on link "Telescopes" at bounding box center [208, 124] width 37 height 9
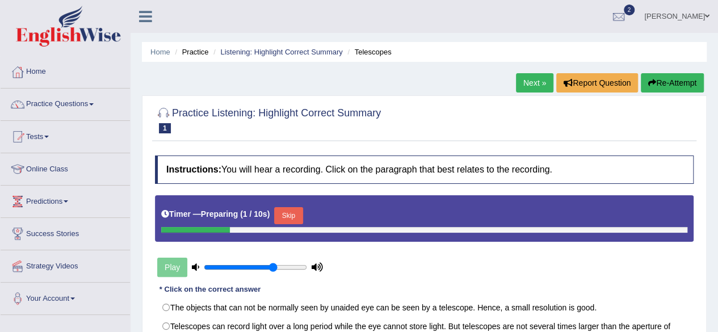
scroll to position [118, 0]
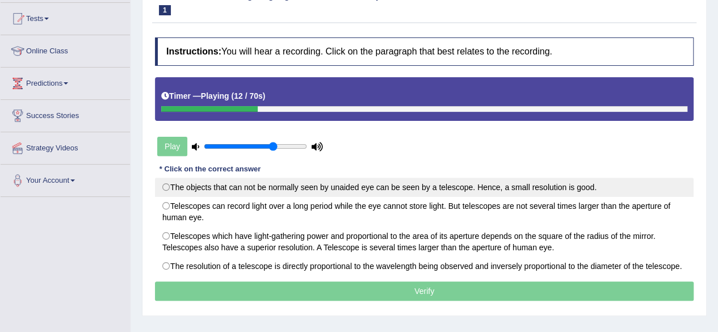
click at [188, 181] on label "The objects that can not be normally seen by unaided eye can be seen by a teles…" at bounding box center [424, 187] width 539 height 19
radio input "true"
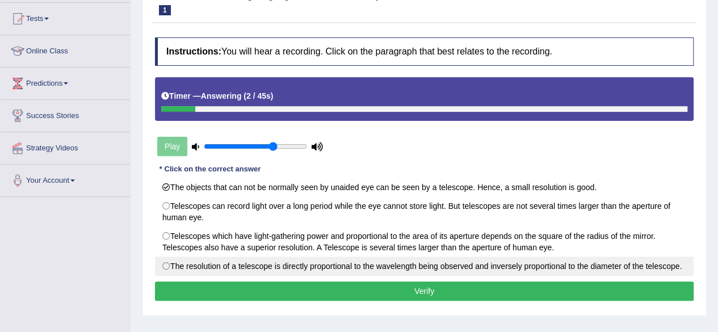
click at [244, 259] on label "The resolution of a telescope is directly proportional to the wavelength being …" at bounding box center [424, 266] width 539 height 19
radio input "true"
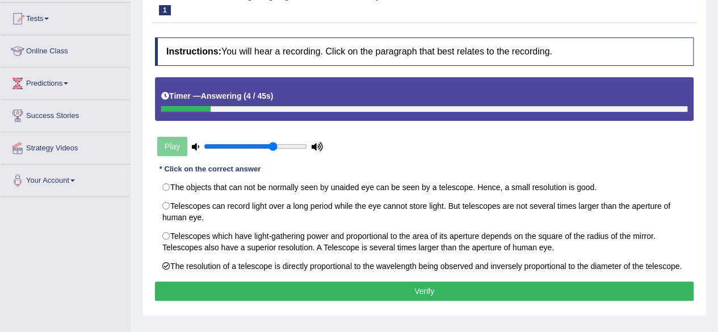
click at [311, 289] on button "Verify" at bounding box center [424, 291] width 539 height 19
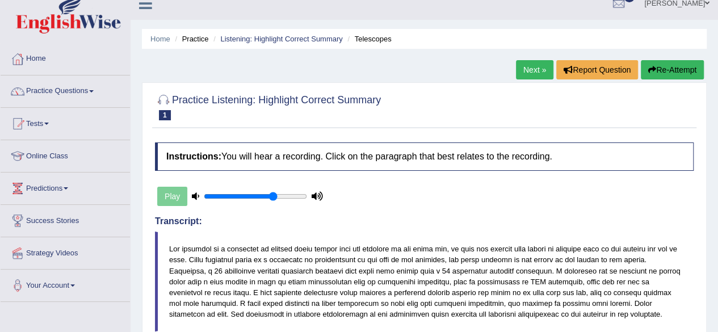
scroll to position [0, 0]
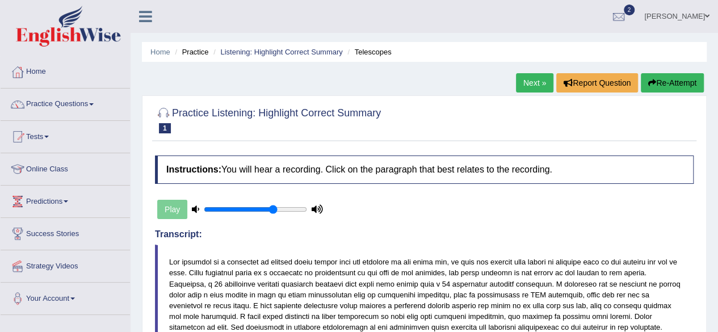
click at [527, 82] on link "Next »" at bounding box center [534, 82] width 37 height 19
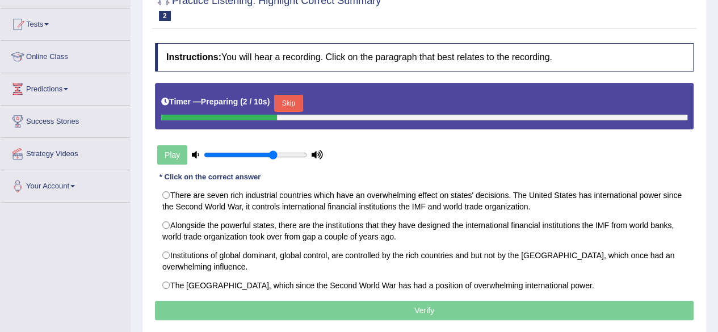
scroll to position [114, 0]
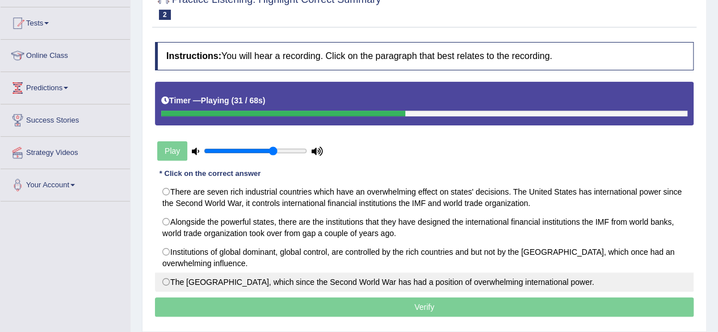
click at [363, 273] on label "The [GEOGRAPHIC_DATA], which since the Second World War has had a position of o…" at bounding box center [424, 282] width 539 height 19
radio input "true"
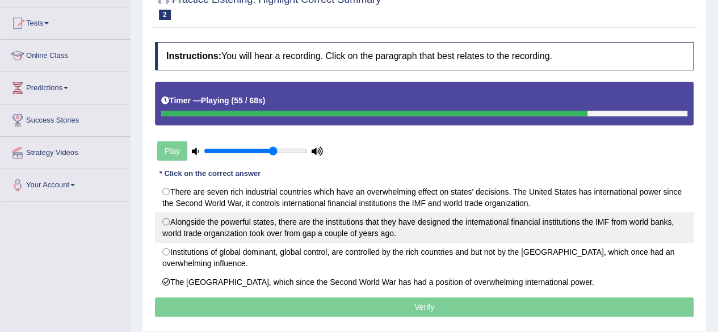
click at [346, 224] on label "Alongside the powerful states, there are the institutions that they have design…" at bounding box center [424, 227] width 539 height 31
radio input "true"
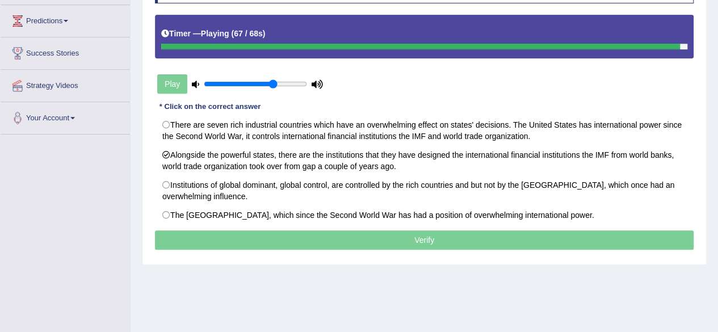
scroll to position [190, 0]
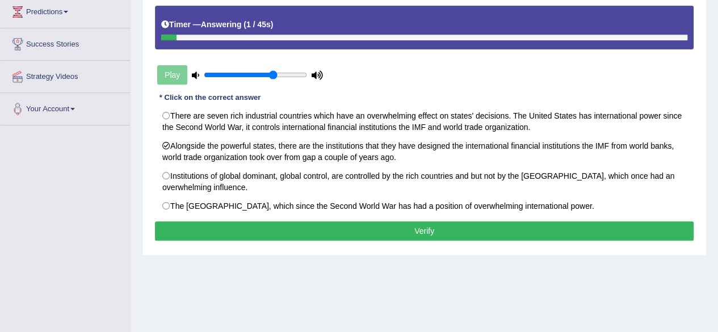
click at [483, 224] on button "Verify" at bounding box center [424, 230] width 539 height 19
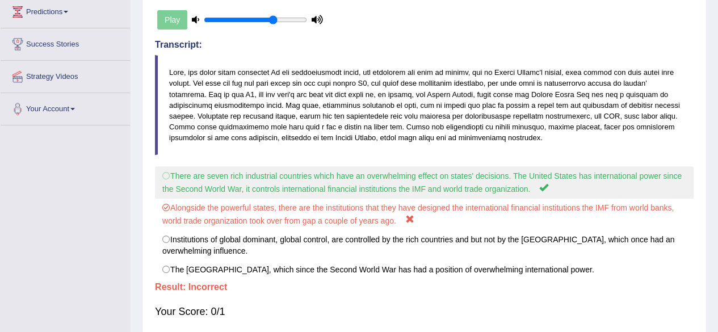
click at [516, 184] on label "There are seven rich industrial countries which have an overwhelming effect on …" at bounding box center [424, 182] width 539 height 32
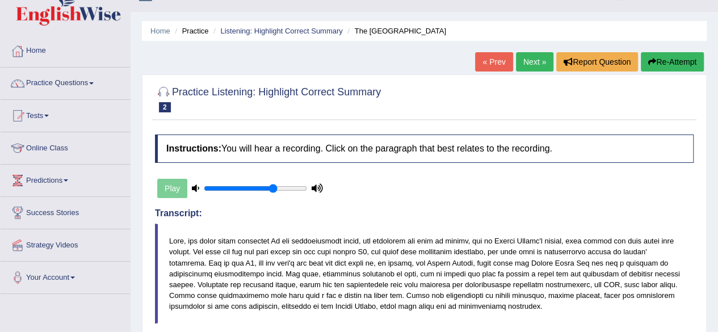
scroll to position [0, 0]
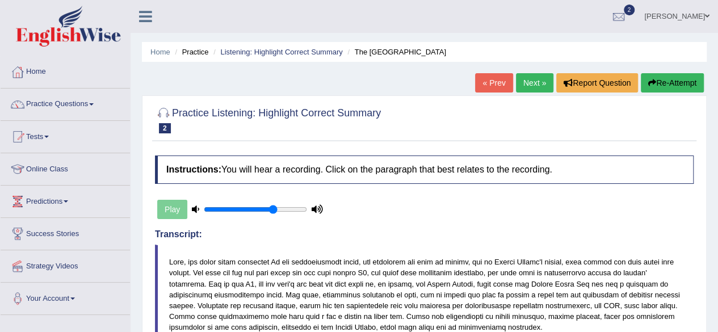
click at [527, 88] on link "Next »" at bounding box center [534, 82] width 37 height 19
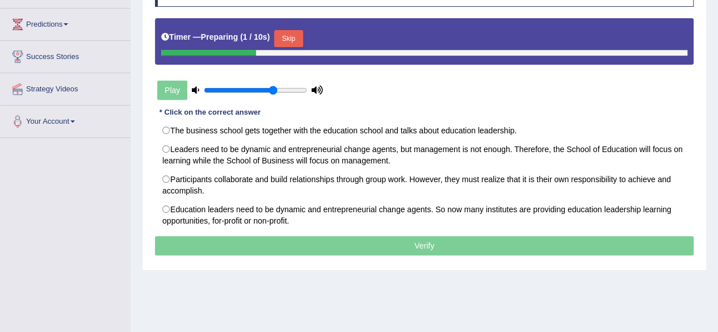
scroll to position [174, 0]
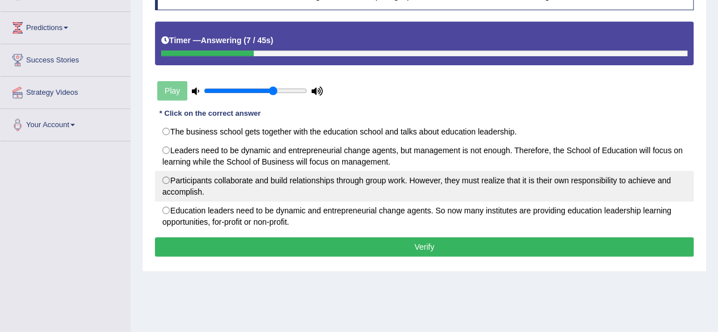
click at [507, 173] on label "Participants collaborate and build relationships through group work. However, t…" at bounding box center [424, 186] width 539 height 31
radio input "true"
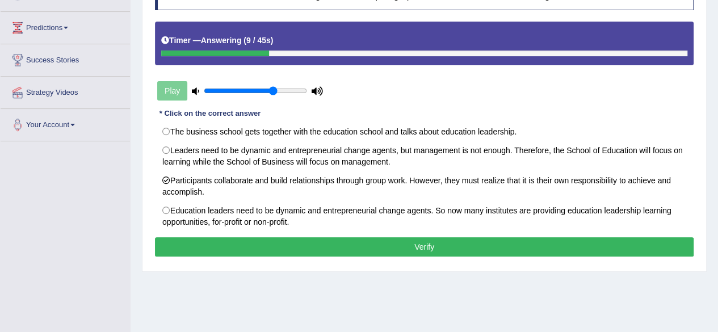
click at [464, 248] on button "Verify" at bounding box center [424, 246] width 539 height 19
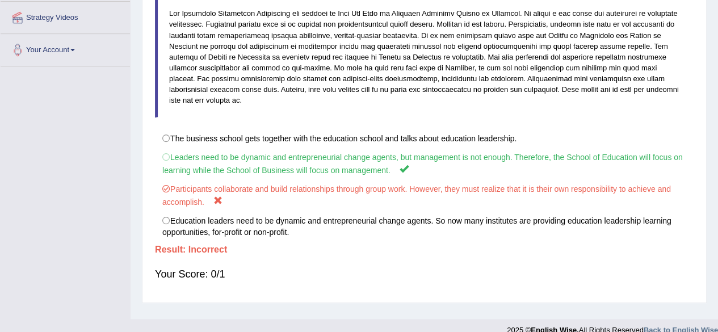
scroll to position [0, 0]
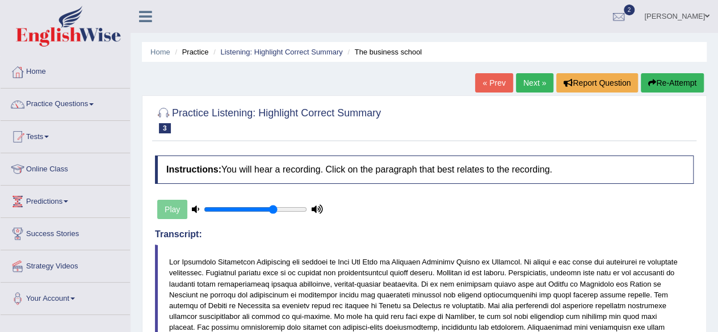
click at [531, 83] on link "Next »" at bounding box center [534, 82] width 37 height 19
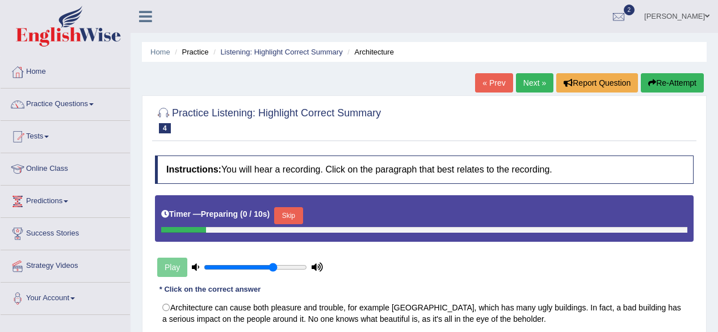
scroll to position [179, 0]
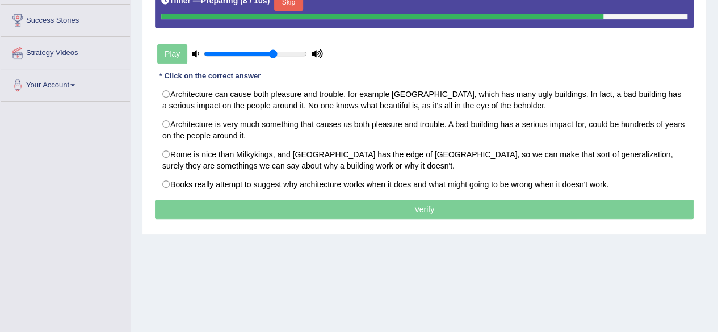
scroll to position [215, 0]
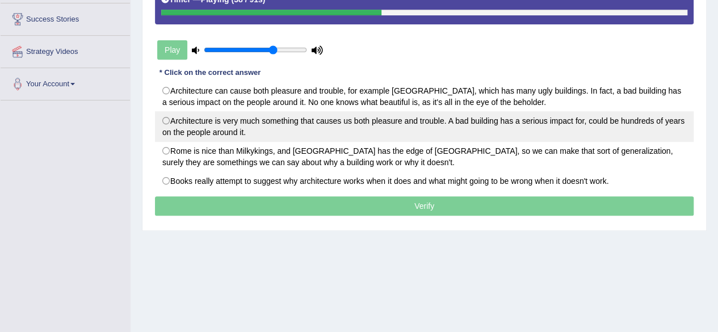
click at [380, 124] on label "Architecture is very much something that causes us both pleasure and trouble. A…" at bounding box center [424, 126] width 539 height 31
radio input "true"
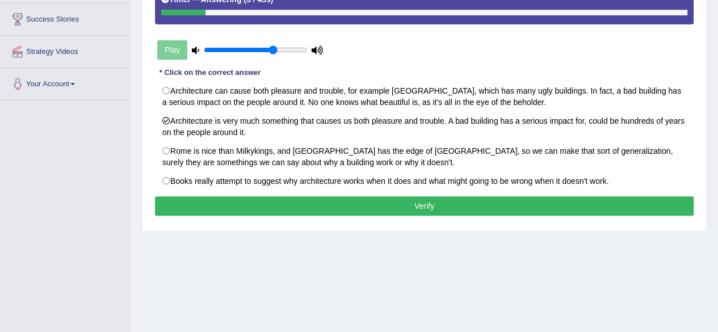
click at [430, 199] on button "Verify" at bounding box center [424, 205] width 539 height 19
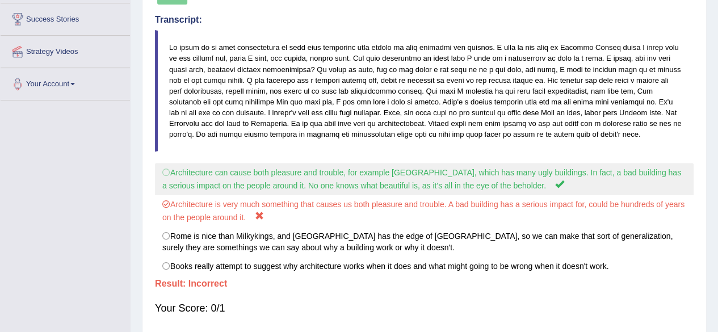
click at [219, 179] on label "Architecture can cause both pleasure and trouble, for example [GEOGRAPHIC_DATA]…" at bounding box center [424, 179] width 539 height 32
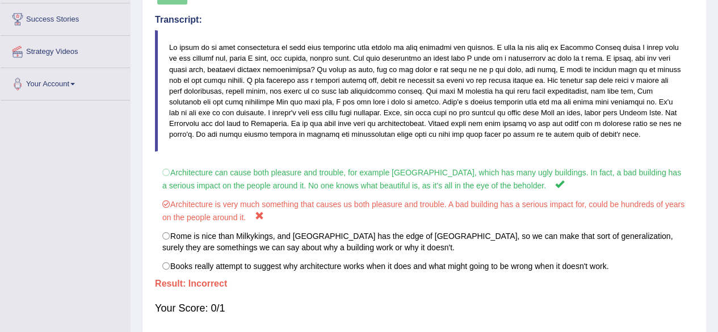
drag, startPoint x: 710, startPoint y: 198, endPoint x: 726, endPoint y: 170, distance: 32.5
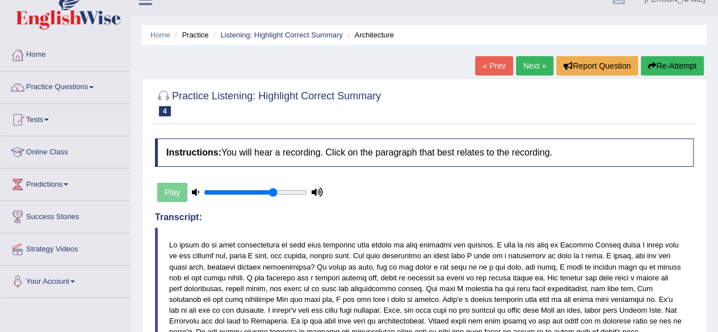
scroll to position [18, 0]
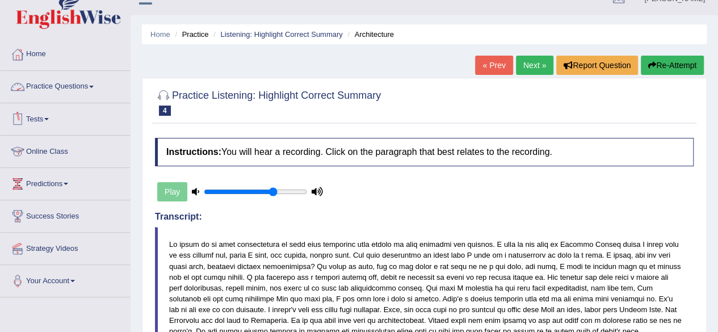
click at [81, 86] on link "Practice Questions" at bounding box center [65, 85] width 129 height 28
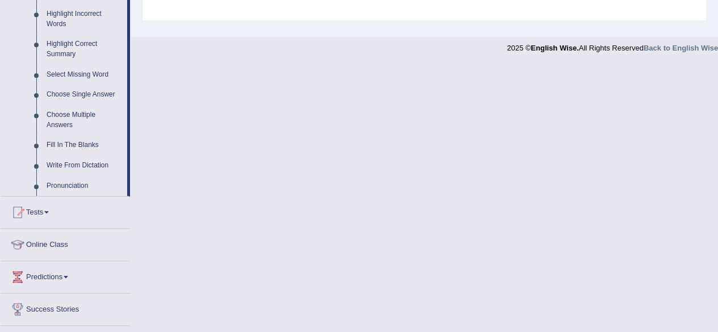
scroll to position [427, 0]
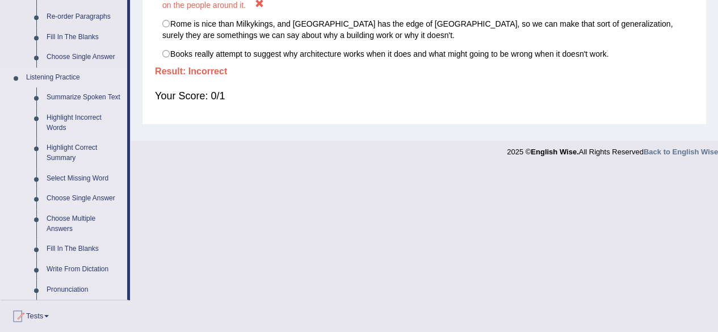
click at [69, 202] on link "Choose Single Answer" at bounding box center [84, 198] width 86 height 20
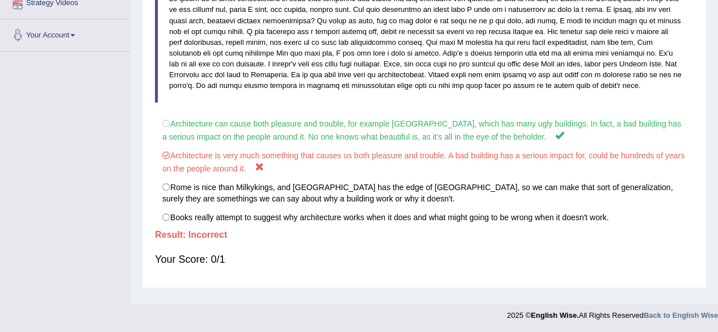
scroll to position [133, 0]
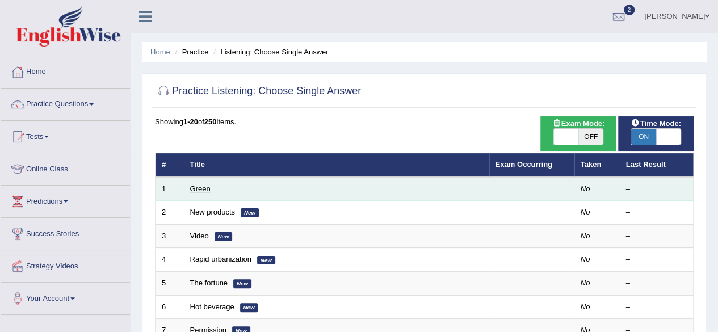
click at [209, 187] on link "Green" at bounding box center [200, 189] width 20 height 9
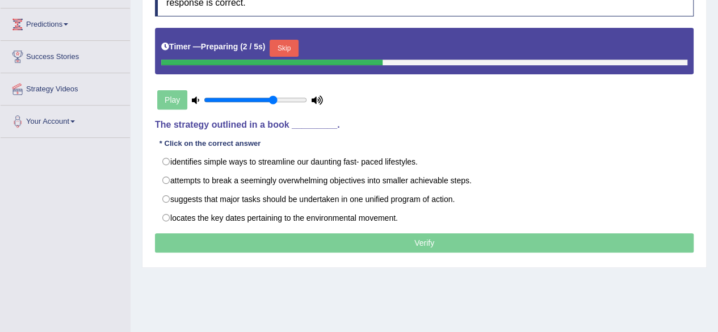
scroll to position [178, 0]
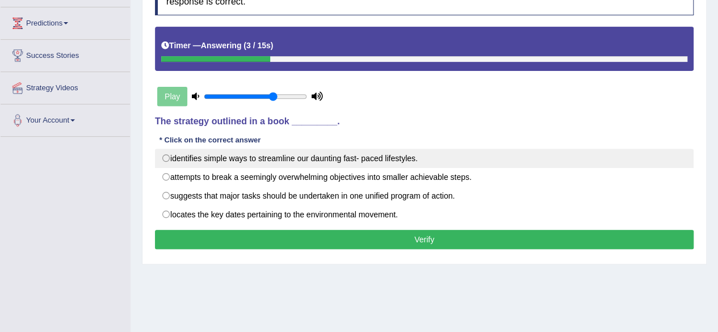
click at [324, 157] on label "identifies simple ways to streamline our daunting fast- paced lifestyles." at bounding box center [424, 158] width 539 height 19
radio input "true"
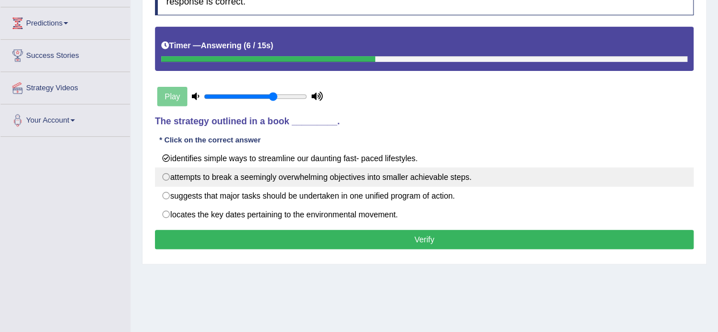
click at [329, 178] on label "attempts to break a seemingly overwhelming objectives into smaller achievable s…" at bounding box center [424, 176] width 539 height 19
radio input "true"
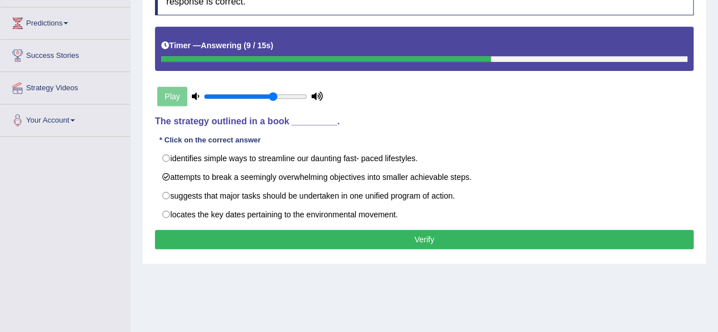
click at [350, 236] on button "Verify" at bounding box center [424, 239] width 539 height 19
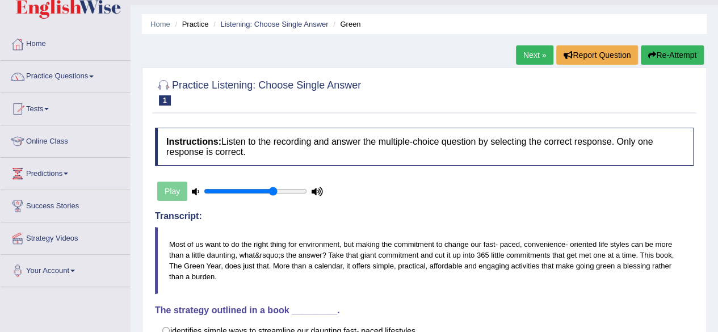
scroll to position [30, 0]
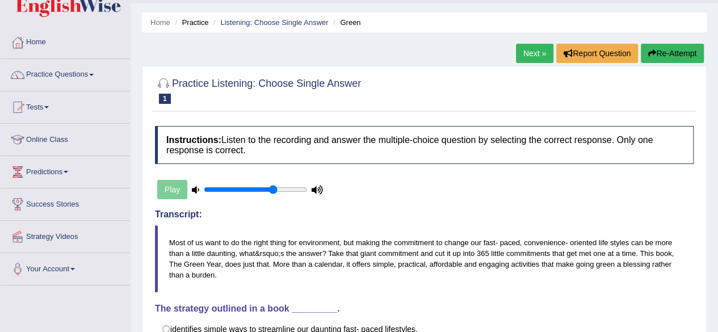
click at [526, 48] on link "Next »" at bounding box center [534, 53] width 37 height 19
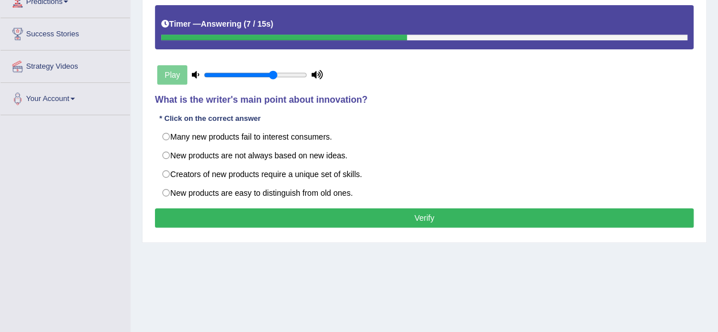
scroll to position [9, 0]
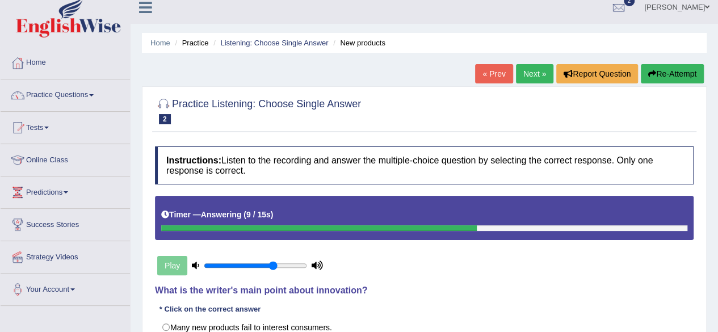
click at [678, 80] on button "Re-Attempt" at bounding box center [672, 73] width 63 height 19
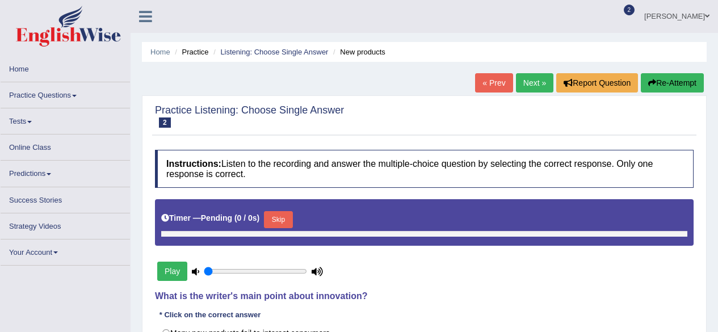
scroll to position [9, 0]
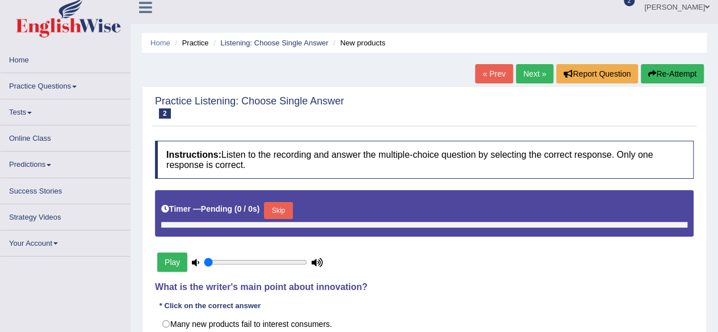
type input "0.7"
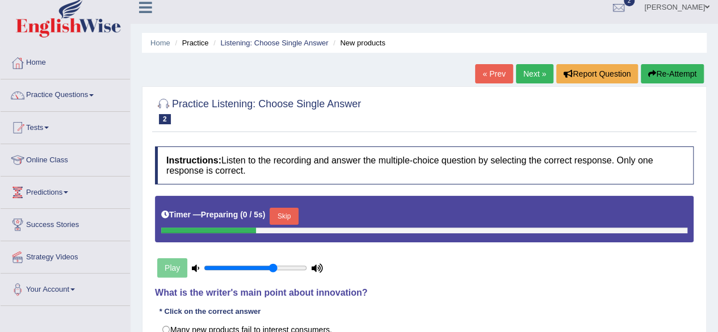
scroll to position [123, 0]
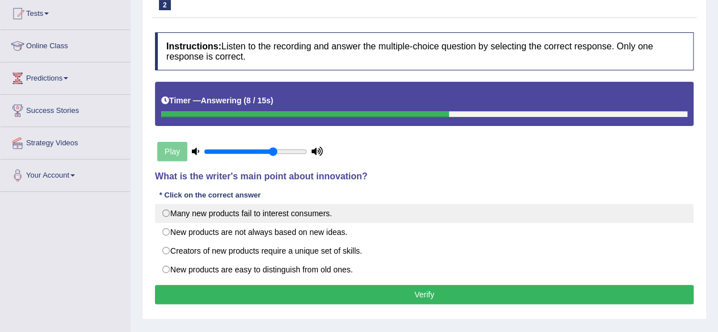
click at [212, 211] on label "Many new products fail to interest consumers." at bounding box center [424, 213] width 539 height 19
radio input "true"
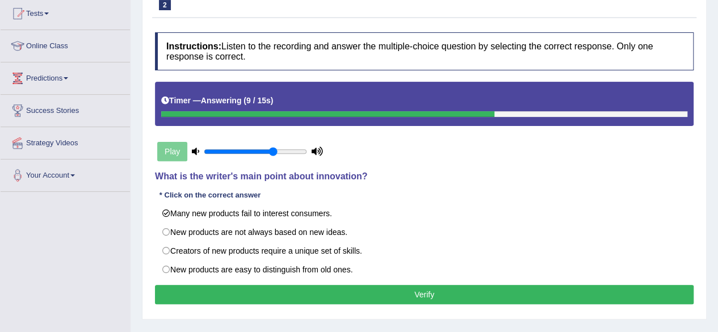
click at [294, 294] on button "Verify" at bounding box center [424, 294] width 539 height 19
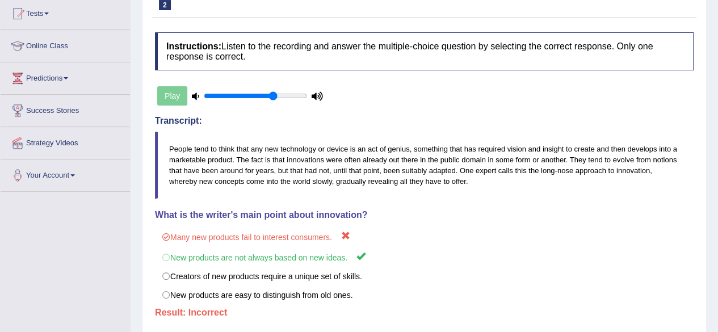
scroll to position [6, 0]
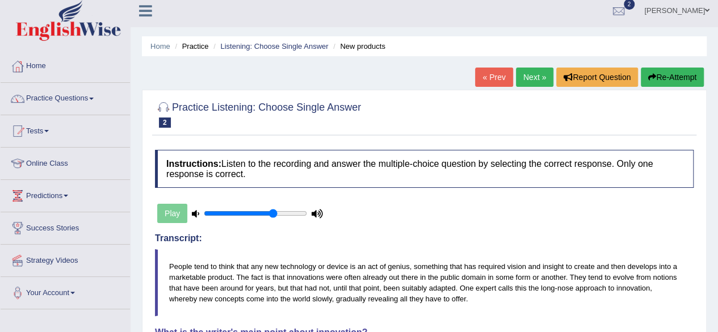
click at [664, 78] on button "Re-Attempt" at bounding box center [672, 77] width 63 height 19
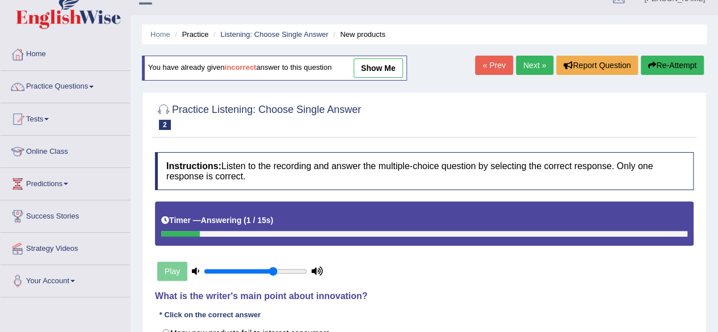
scroll to position [7, 0]
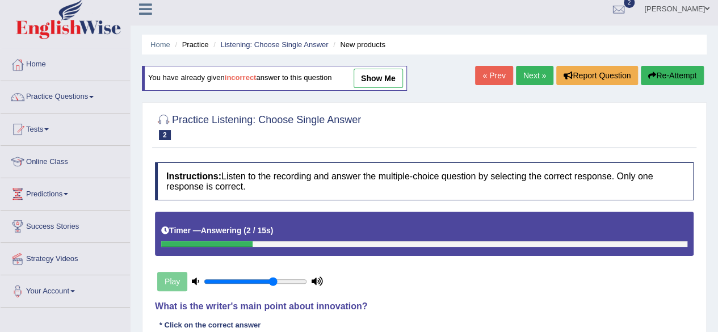
click at [538, 68] on link "Next »" at bounding box center [534, 75] width 37 height 19
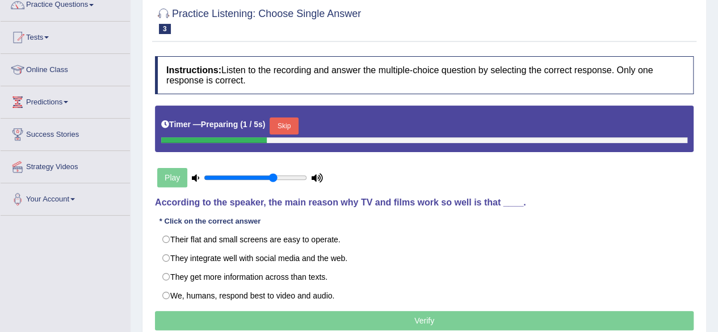
scroll to position [101, 0]
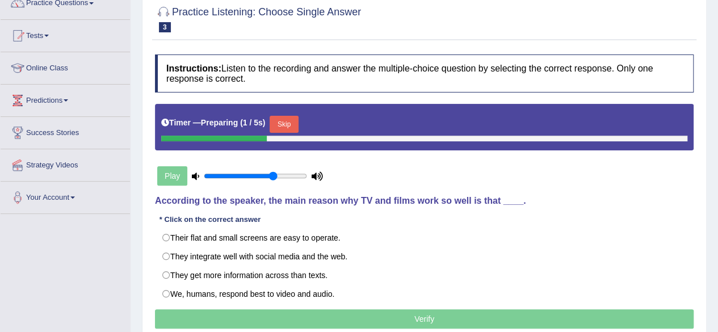
drag, startPoint x: 0, startPoint y: 0, endPoint x: 722, endPoint y: 122, distance: 732.4
click at [718, 122] on html "Toggle navigation Home Practice Questions Speaking Practice Read Aloud Repeat S…" at bounding box center [359, 65] width 718 height 332
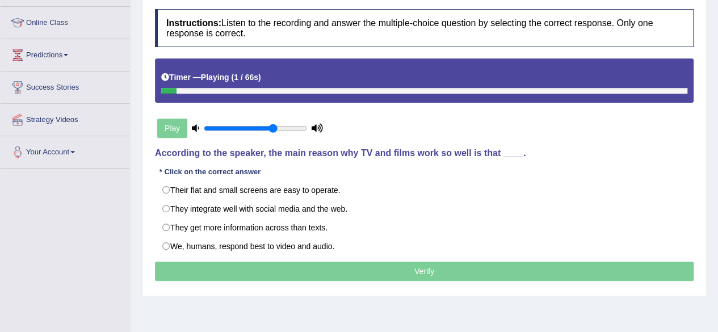
scroll to position [146, 0]
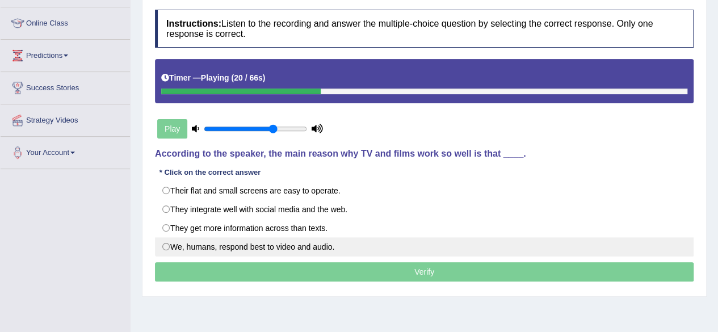
click at [253, 249] on label "We, humans, respond best to video and audio." at bounding box center [424, 246] width 539 height 19
radio input "true"
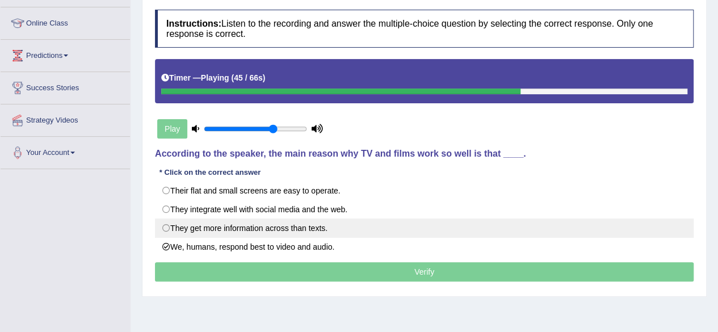
click at [249, 230] on label "They get more information across than texts." at bounding box center [424, 228] width 539 height 19
radio input "true"
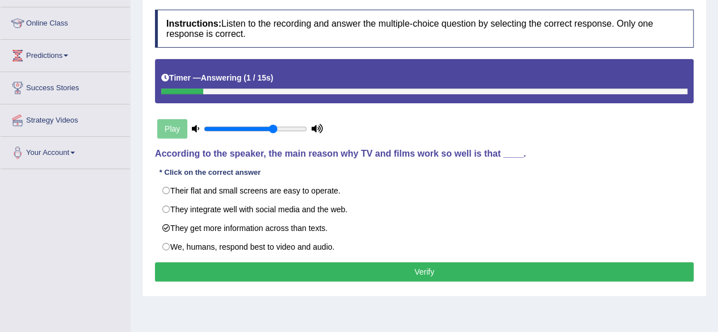
click at [353, 271] on button "Verify" at bounding box center [424, 271] width 539 height 19
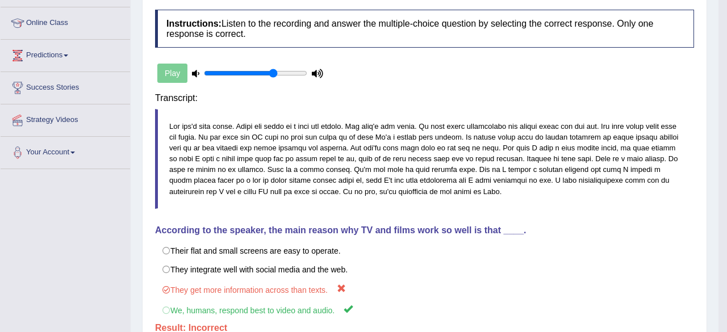
click at [353, 186] on body "Toggle navigation Home Practice Questions Speaking Practice Read Aloud Repeat S…" at bounding box center [363, 20] width 727 height 332
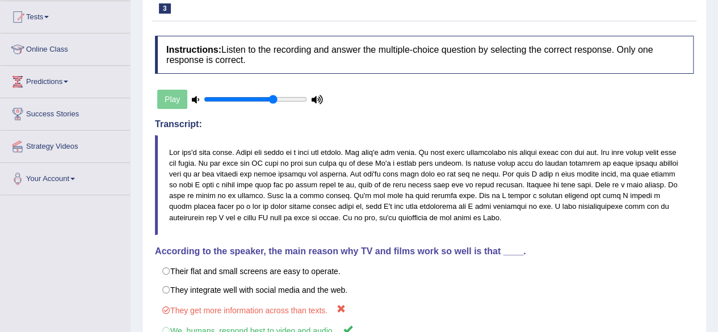
scroll to position [0, 0]
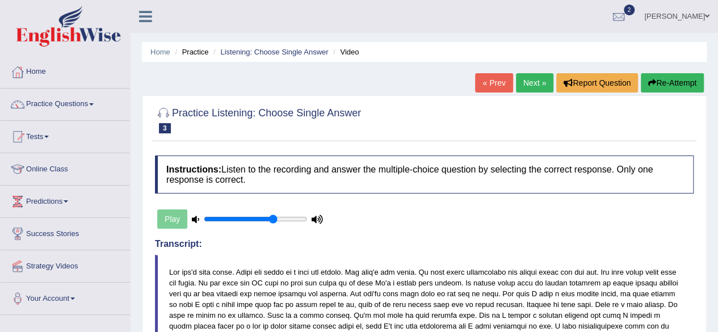
click at [530, 82] on link "Next »" at bounding box center [534, 82] width 37 height 19
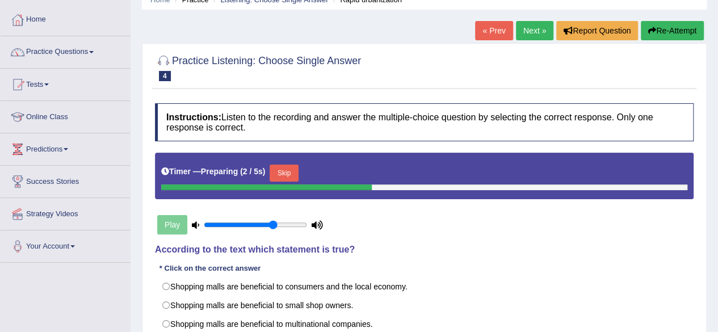
scroll to position [120, 0]
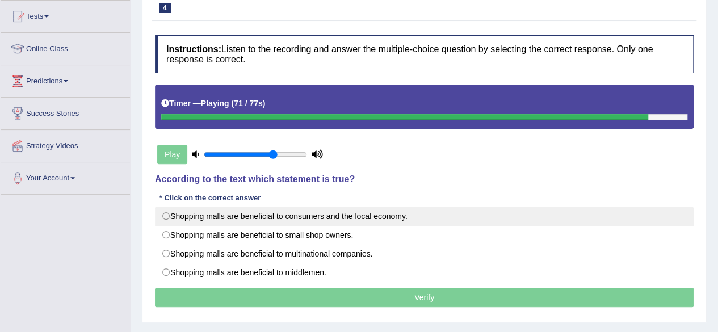
click at [366, 220] on label "Shopping malls are beneficial to consumers and the local economy." at bounding box center [424, 216] width 539 height 19
radio input "true"
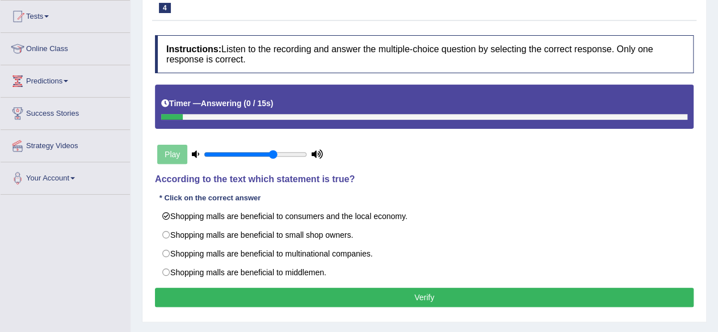
click at [405, 293] on button "Verify" at bounding box center [424, 297] width 539 height 19
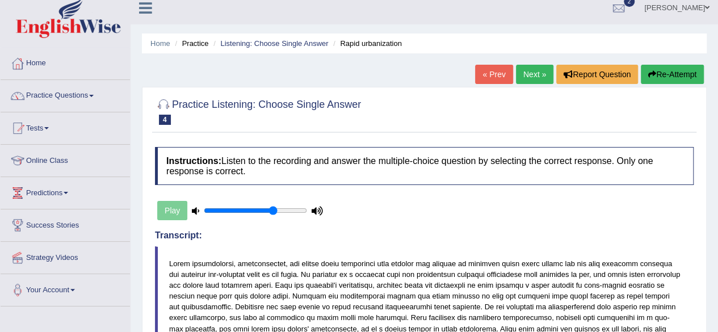
scroll to position [6, 0]
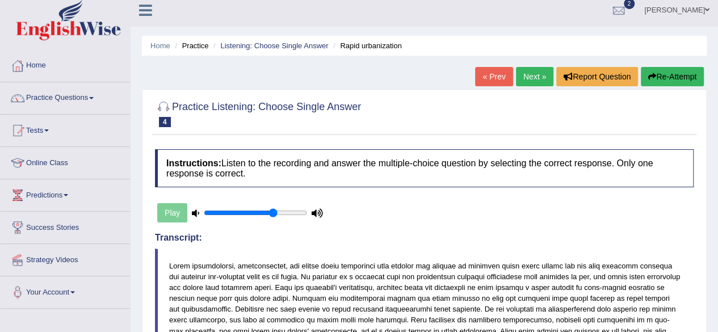
click at [531, 70] on link "Next »" at bounding box center [534, 76] width 37 height 19
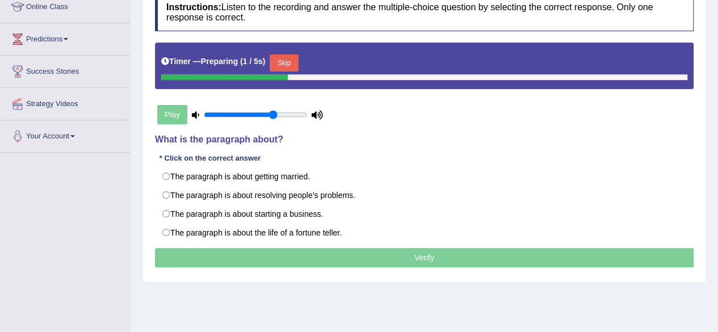
scroll to position [165, 0]
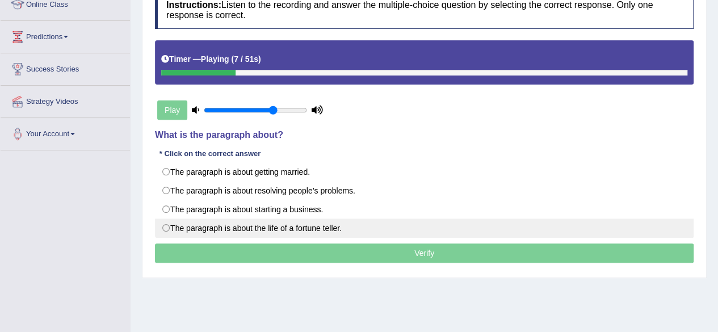
click at [265, 225] on label "The paragraph is about the life of a fortune teller." at bounding box center [424, 228] width 539 height 19
radio input "true"
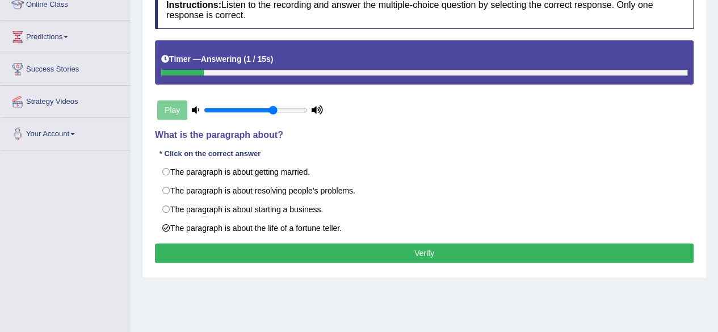
click at [363, 249] on button "Verify" at bounding box center [424, 253] width 539 height 19
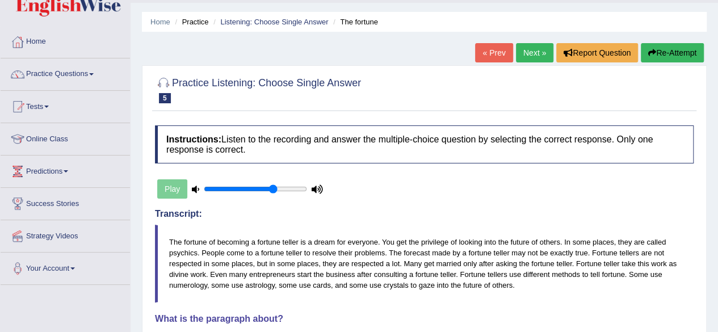
scroll to position [26, 0]
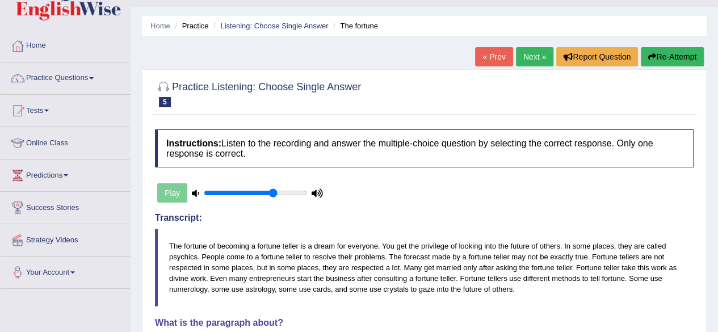
click at [539, 52] on link "Next »" at bounding box center [534, 56] width 37 height 19
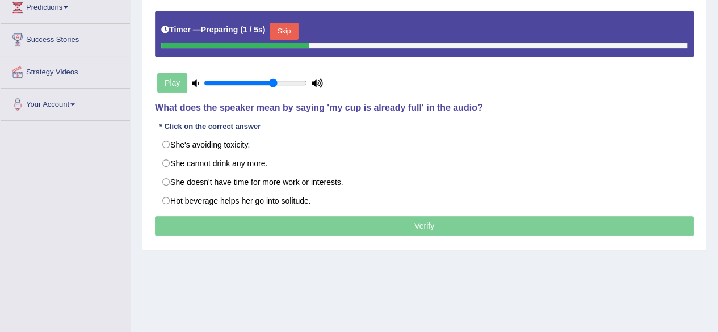
scroll to position [206, 0]
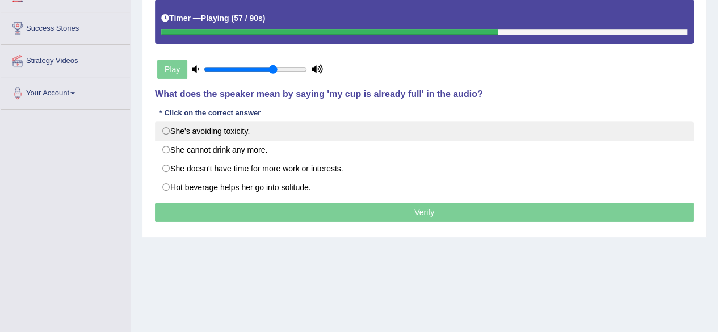
click at [220, 129] on label "She's avoiding toxicity." at bounding box center [424, 130] width 539 height 19
radio input "true"
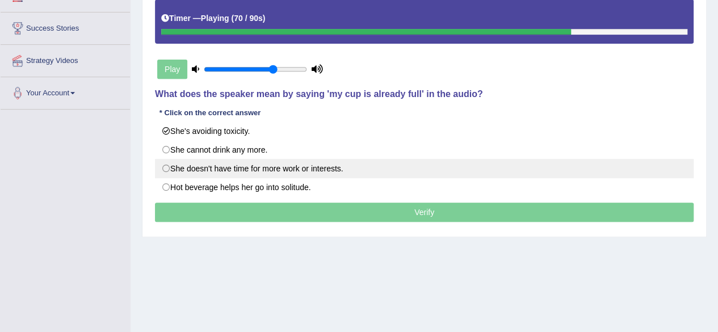
click at [317, 160] on label "She doesn't have time for more work or interests." at bounding box center [424, 168] width 539 height 19
radio input "true"
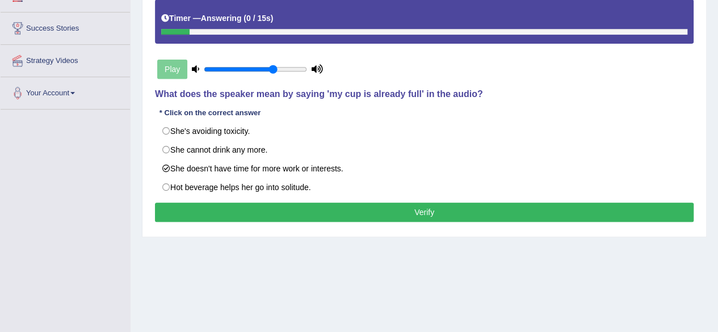
click at [361, 216] on button "Verify" at bounding box center [424, 212] width 539 height 19
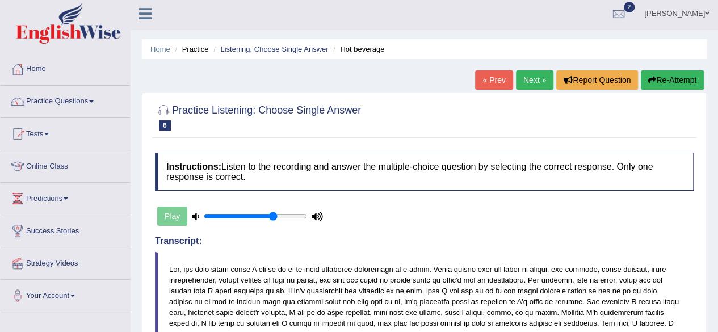
scroll to position [0, 0]
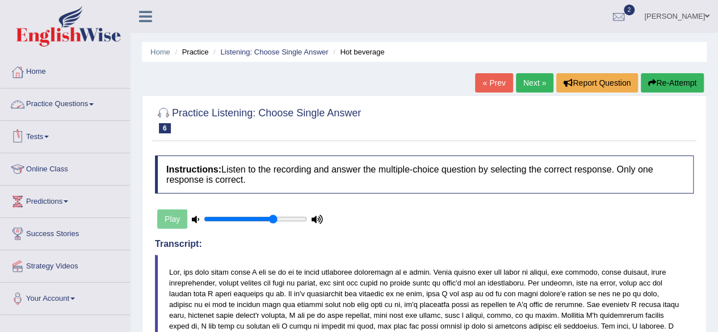
click at [35, 111] on link "Practice Questions" at bounding box center [65, 103] width 129 height 28
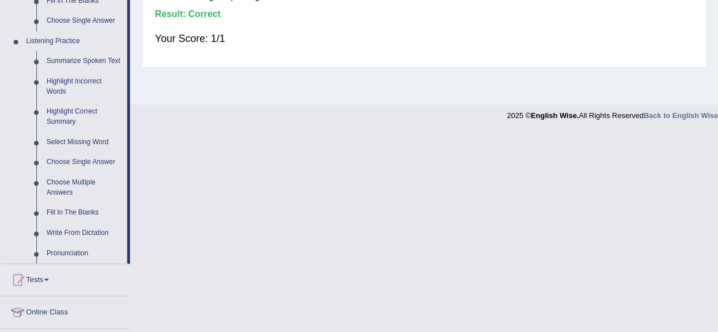
scroll to position [474, 0]
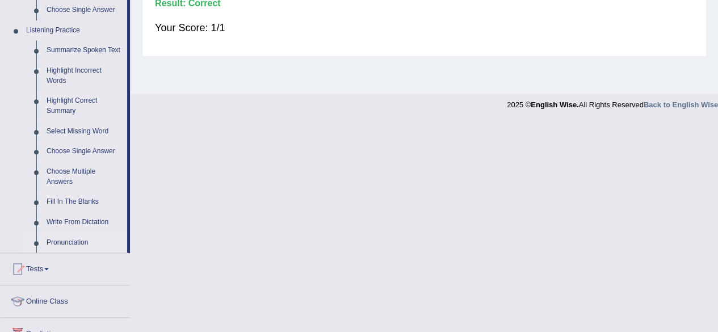
click at [65, 243] on link "Pronunciation" at bounding box center [84, 243] width 86 height 20
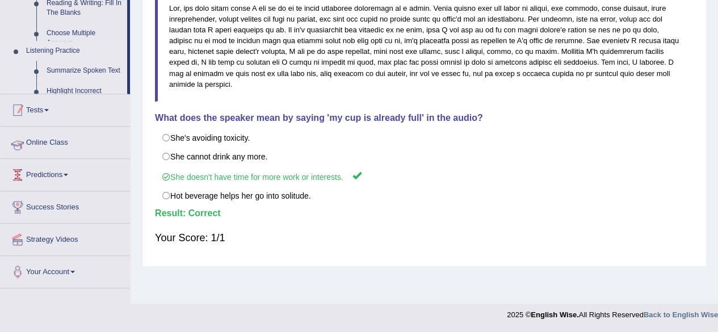
scroll to position [263, 0]
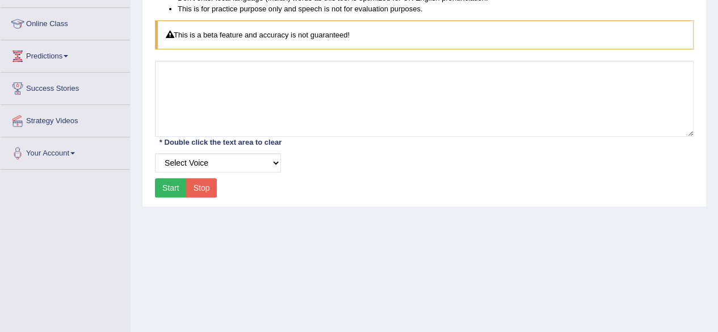
scroll to position [146, 0]
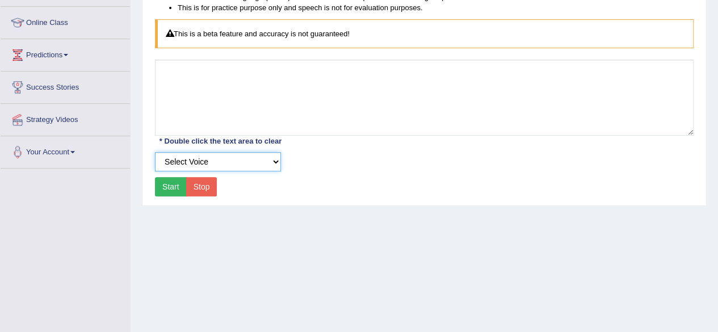
click at [209, 164] on select "Select Voice UK English Female UK English Male" at bounding box center [218, 161] width 126 height 19
click at [200, 263] on div "Home Practice Pronunciation Listen to a native speaker pronunciation Our speaki…" at bounding box center [425, 138] width 588 height 568
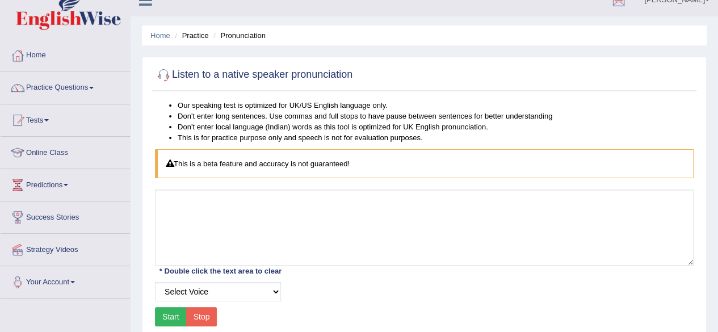
scroll to position [12, 0]
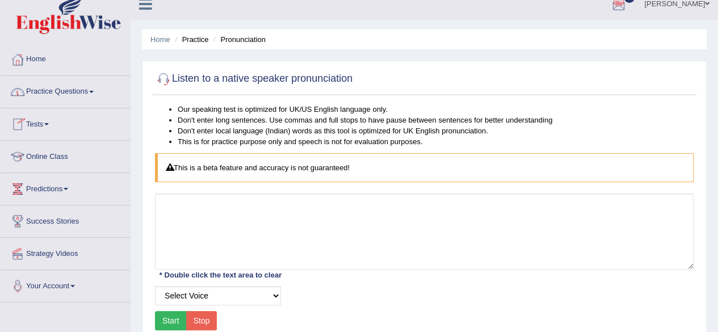
click at [77, 87] on link "Practice Questions" at bounding box center [65, 90] width 129 height 28
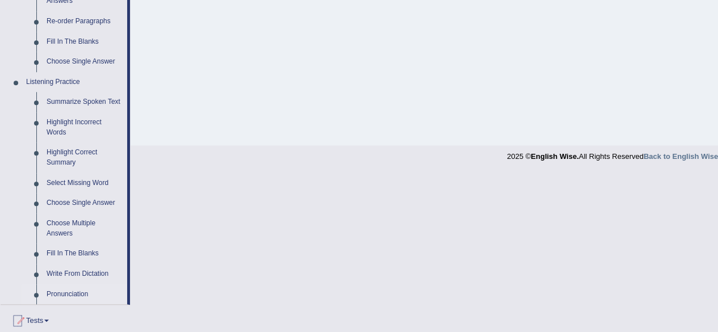
scroll to position [439, 0]
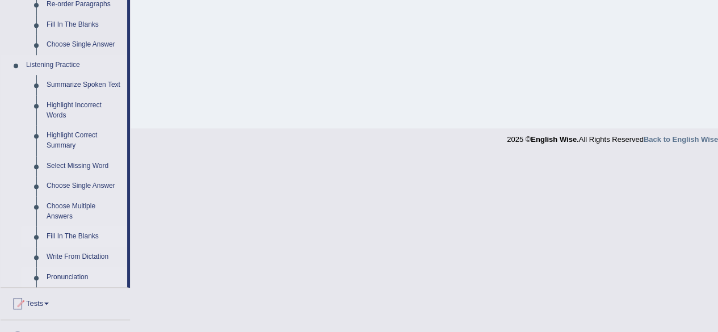
click at [76, 234] on link "Fill In The Blanks" at bounding box center [84, 237] width 86 height 20
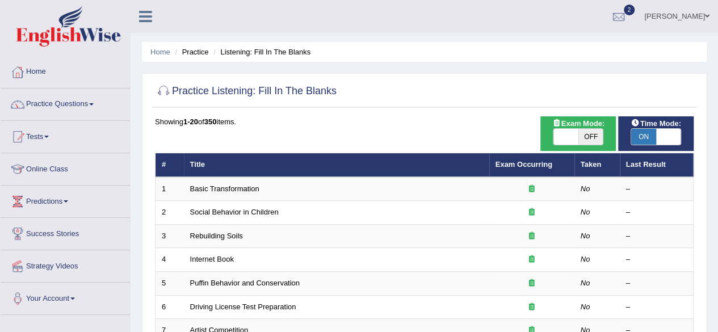
click at [593, 139] on span "OFF" at bounding box center [591, 137] width 25 height 16
checkbox input "true"
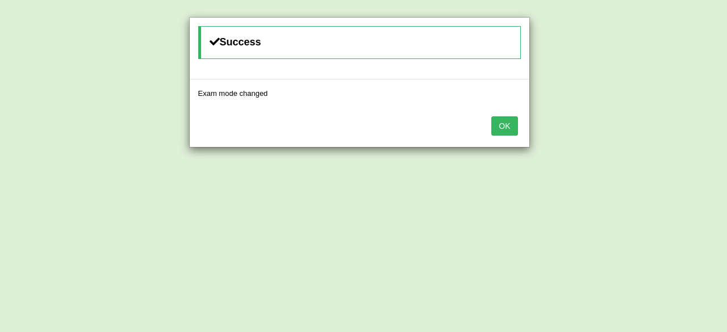
click at [508, 123] on button "OK" at bounding box center [504, 125] width 26 height 19
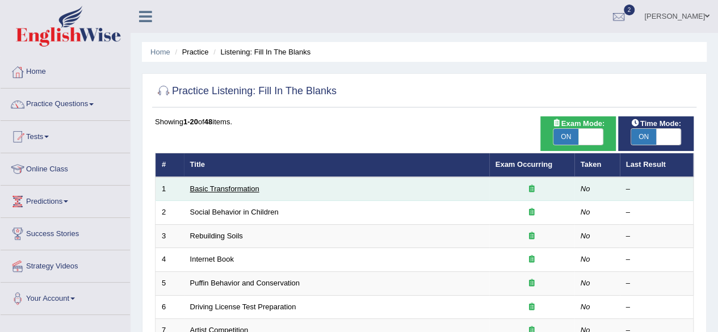
click at [232, 191] on link "Basic Transformation" at bounding box center [224, 189] width 69 height 9
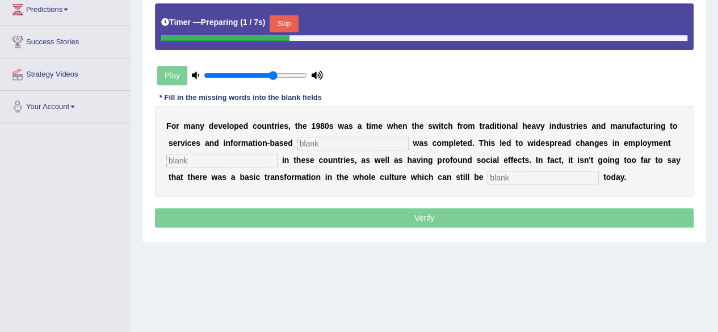
scroll to position [195, 0]
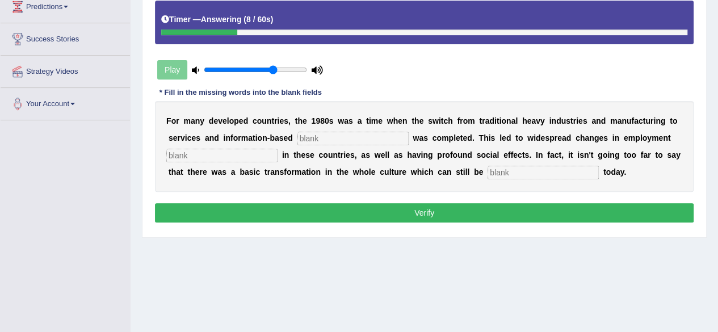
click at [342, 139] on input "text" at bounding box center [352, 139] width 111 height 14
type input "enterprise"
click at [200, 156] on input "text" at bounding box center [221, 156] width 111 height 14
type input "patterns"
click at [553, 172] on input "text" at bounding box center [543, 173] width 111 height 14
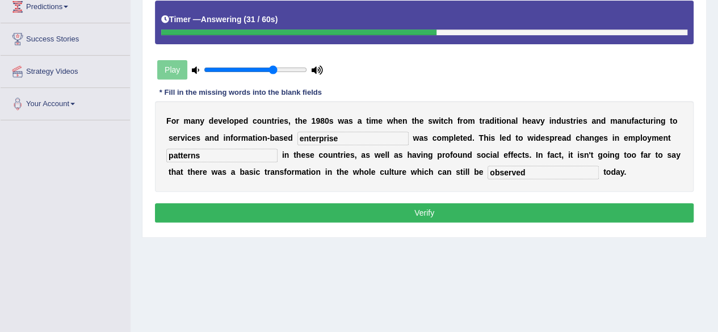
type input "observed"
click at [467, 203] on button "Verify" at bounding box center [424, 212] width 539 height 19
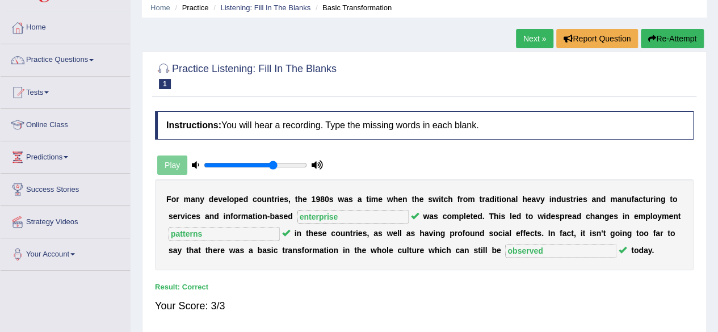
scroll to position [45, 0]
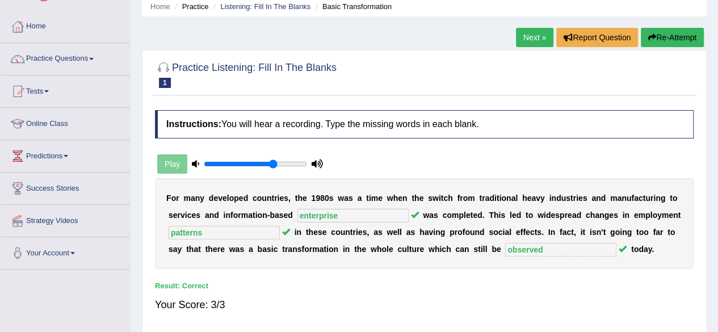
click at [533, 36] on link "Next »" at bounding box center [534, 37] width 37 height 19
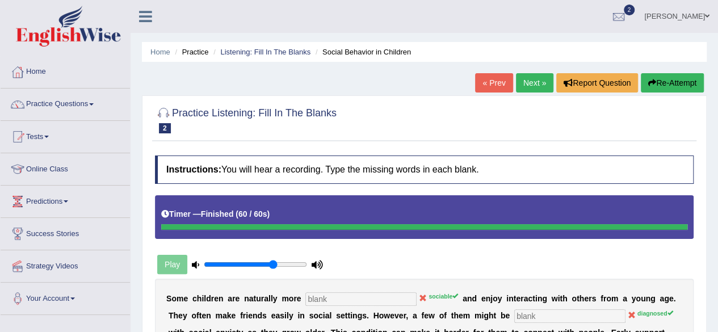
click at [663, 83] on button "Re-Attempt" at bounding box center [672, 82] width 63 height 19
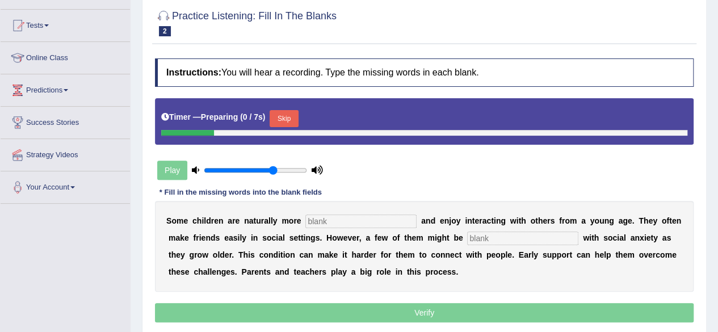
scroll to position [119, 0]
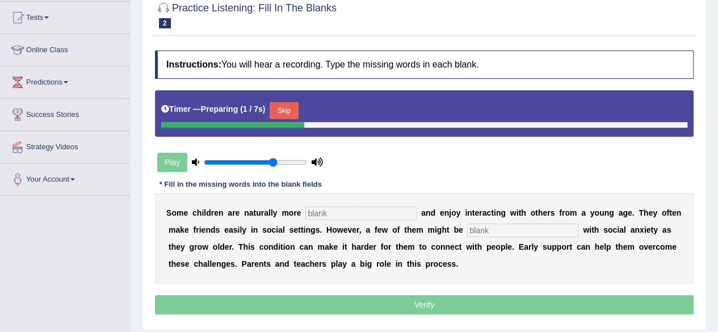
click at [344, 207] on input "text" at bounding box center [360, 214] width 111 height 14
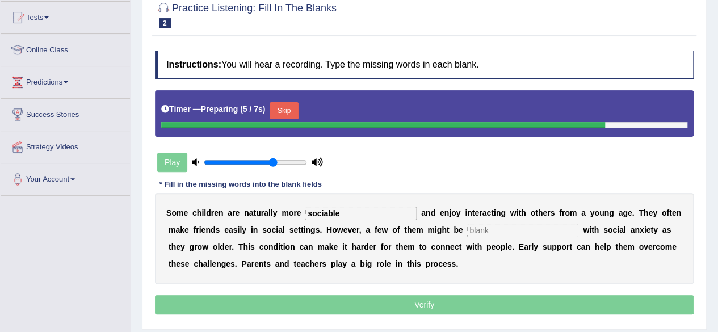
type input "sociable"
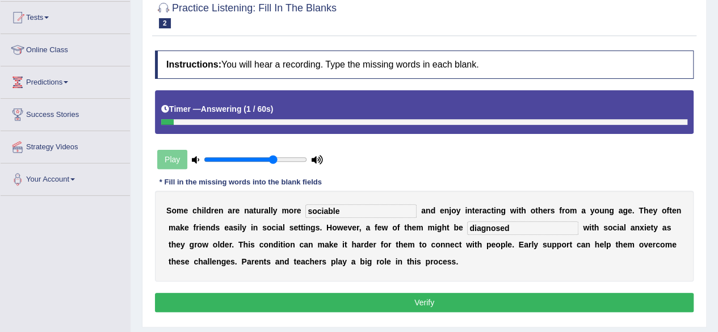
type input "diagnosed"
click at [418, 298] on button "Verify" at bounding box center [424, 302] width 539 height 19
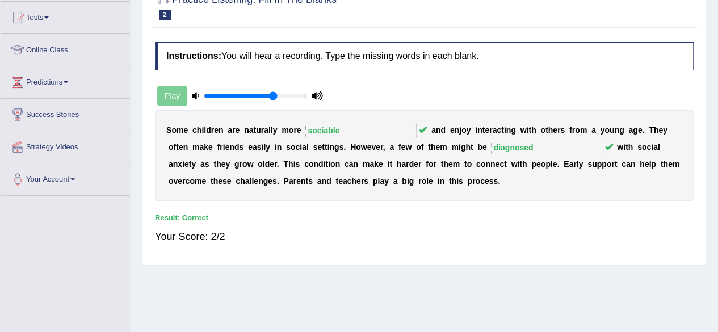
scroll to position [0, 0]
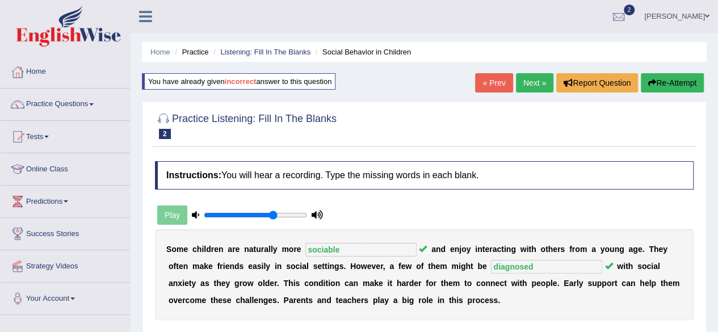
click at [536, 90] on link "Next »" at bounding box center [534, 82] width 37 height 19
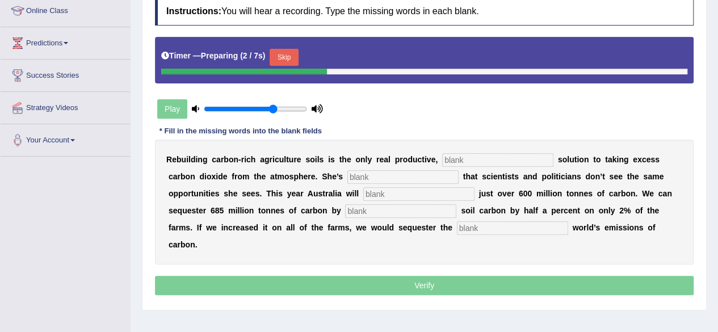
scroll to position [161, 0]
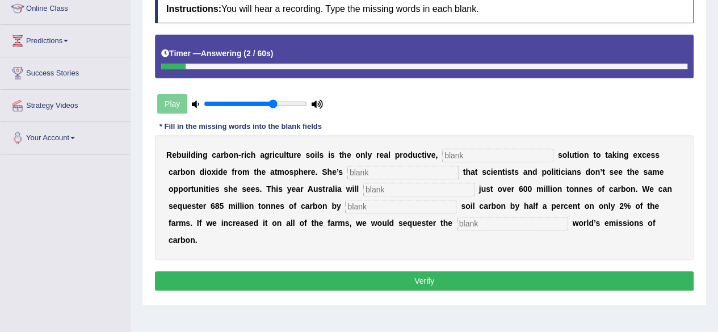
click at [485, 155] on input "text" at bounding box center [497, 156] width 111 height 14
type input "permanent"
click at [382, 173] on input "text" at bounding box center [402, 173] width 111 height 14
type input "s"
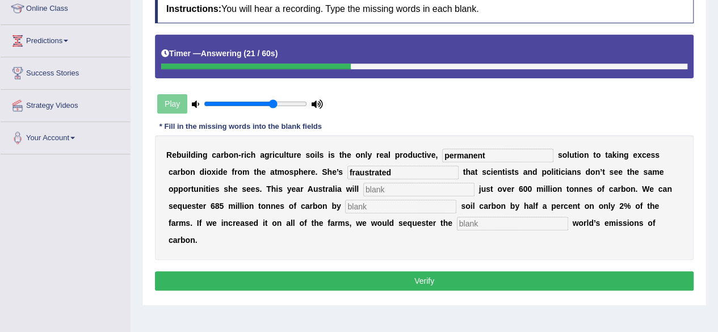
type input "fraustrated"
click at [376, 186] on input "text" at bounding box center [418, 190] width 111 height 14
type input "admit"
type input "increasing"
click at [497, 221] on input "text" at bounding box center [512, 224] width 111 height 14
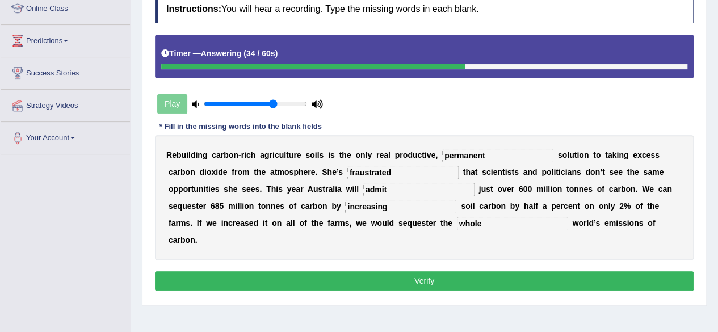
type input "whole"
click at [434, 274] on button "Verify" at bounding box center [424, 280] width 539 height 19
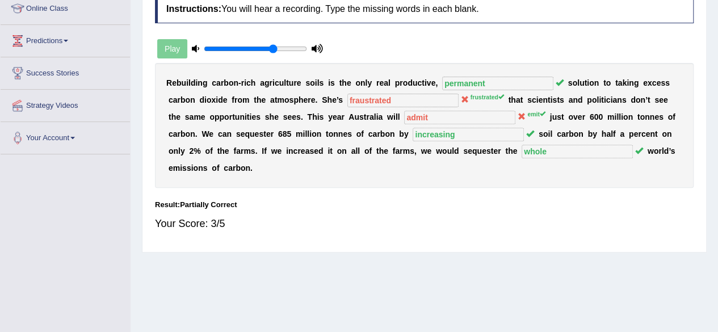
scroll to position [0, 0]
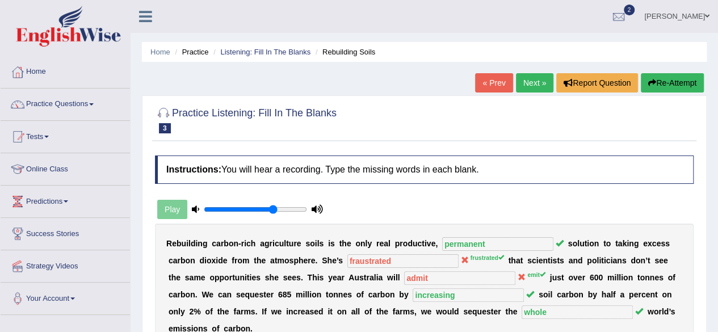
click at [530, 89] on link "Next »" at bounding box center [534, 82] width 37 height 19
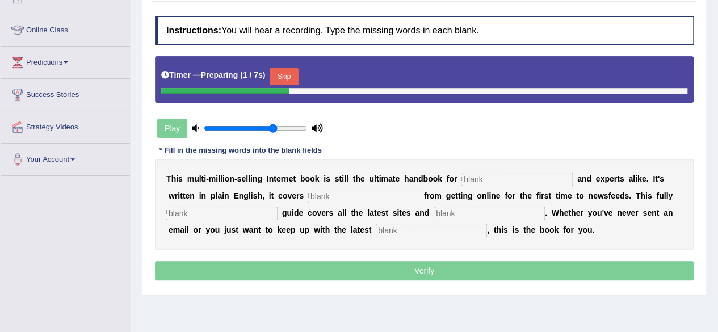
scroll to position [143, 0]
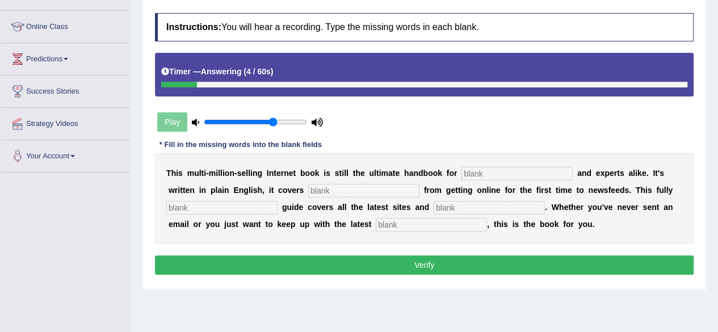
click at [487, 173] on input "text" at bounding box center [517, 174] width 111 height 14
type input "novelers"
type input "everything"
click at [225, 208] on input "text" at bounding box center [221, 208] width 111 height 14
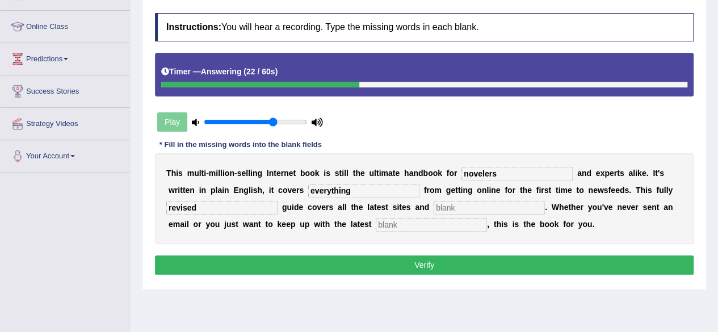
type input "revised"
click at [417, 215] on div "T h i s m u l t i - m i l l i o n - s e l l i n g I n t e r n e t b o o k i s s…" at bounding box center [424, 198] width 539 height 91
